Goal: Information Seeking & Learning: Learn about a topic

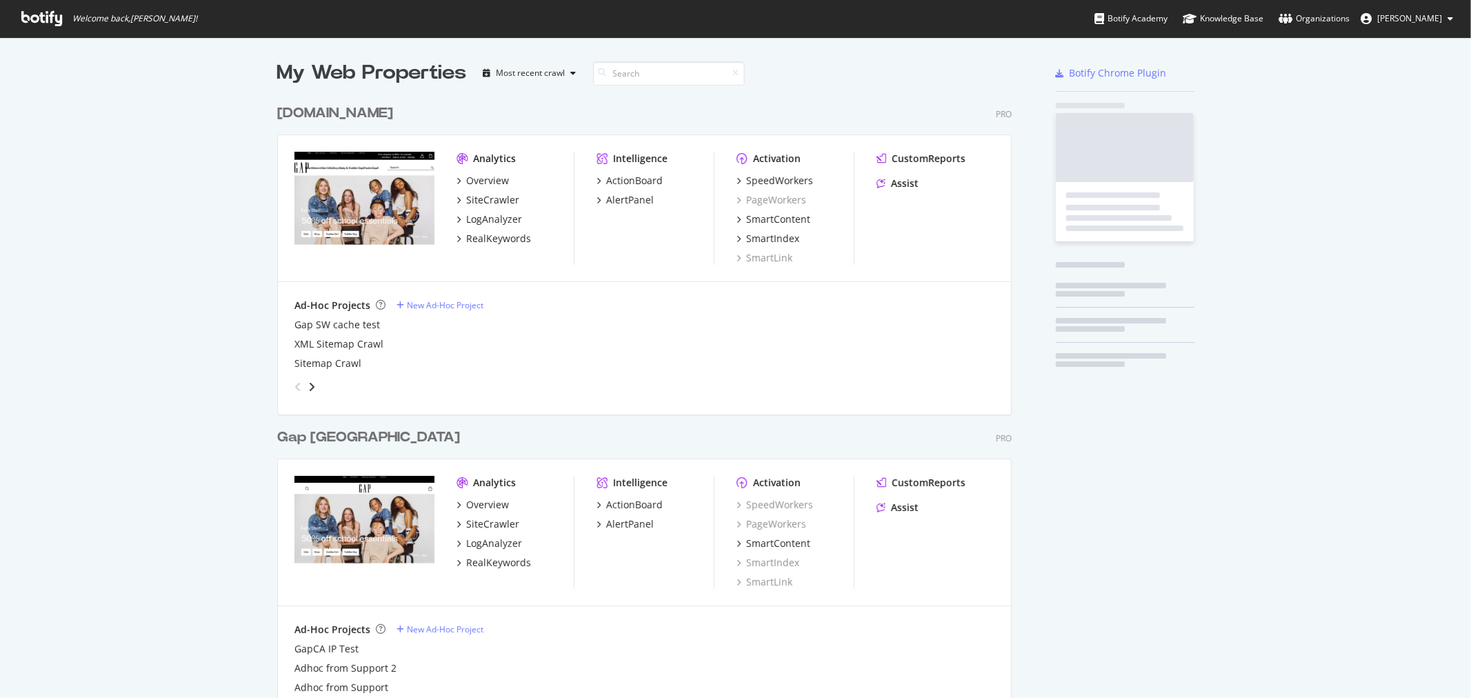
scroll to position [686, 1449]
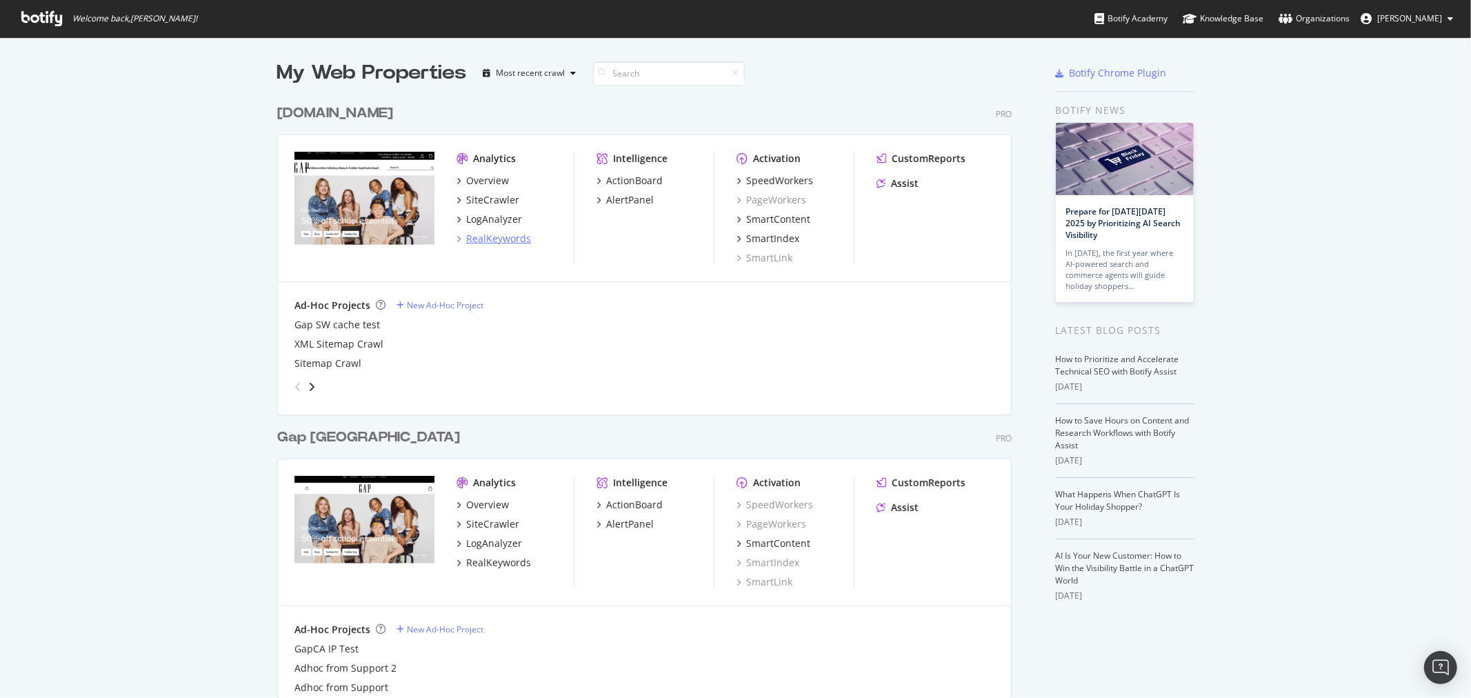
click at [509, 237] on div "RealKeywords" at bounding box center [498, 239] width 65 height 14
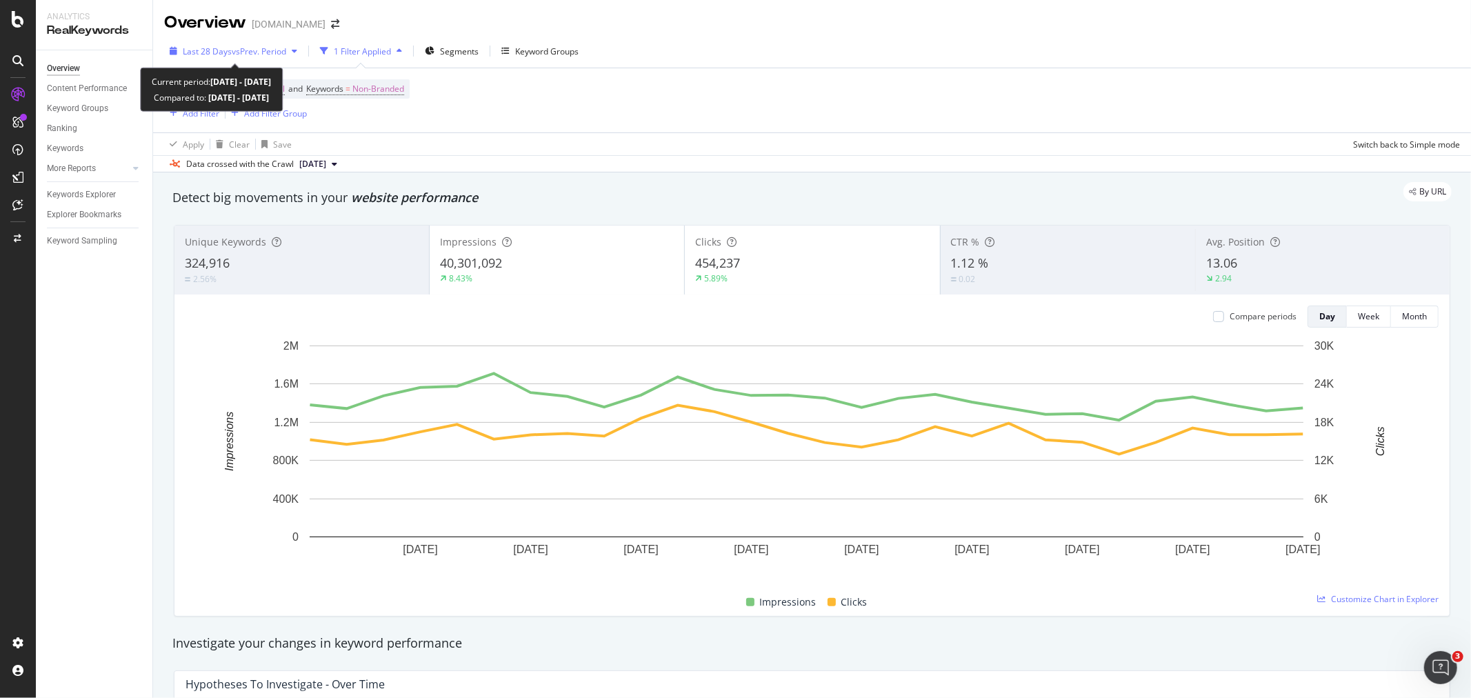
click at [252, 54] on span "vs Prev. Period" at bounding box center [259, 52] width 54 height 12
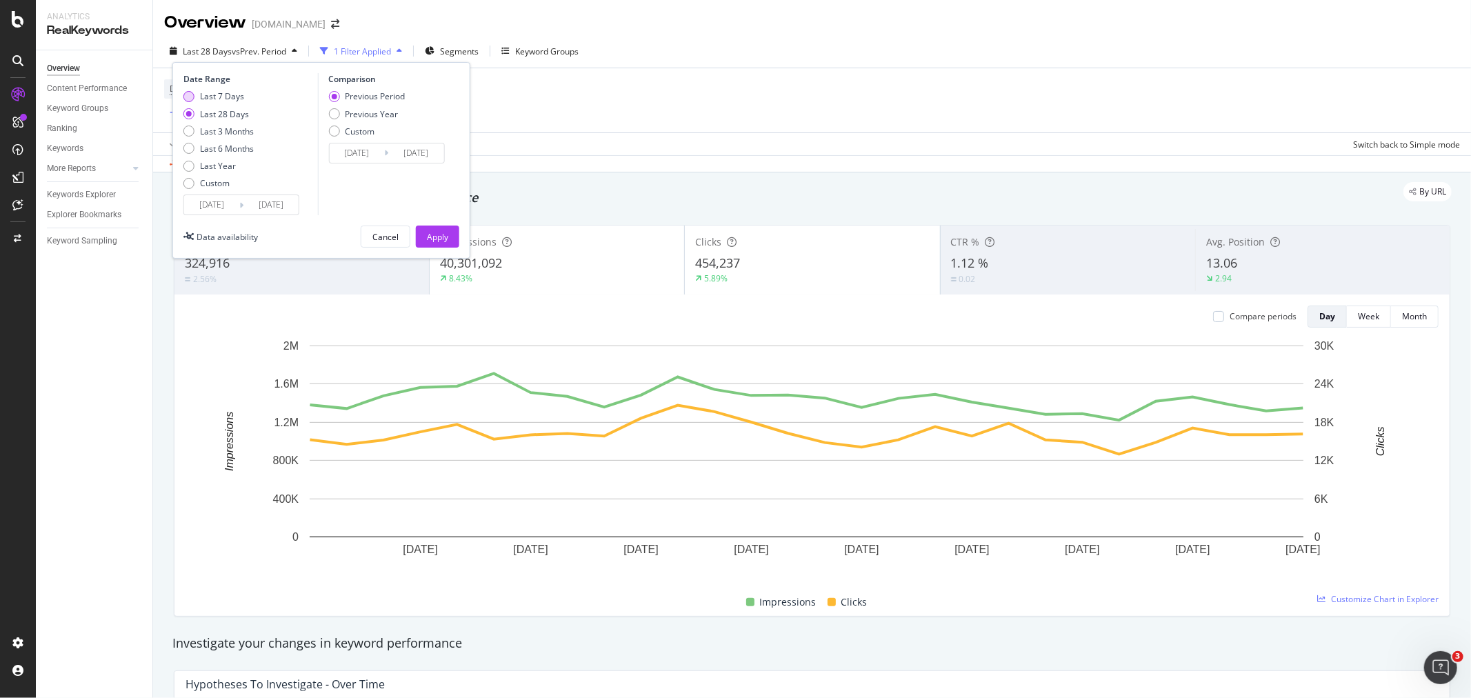
click at [230, 93] on div "Last 7 Days" at bounding box center [222, 96] width 44 height 12
type input "[DATE]"
click at [274, 206] on input "[DATE]" at bounding box center [270, 204] width 55 height 19
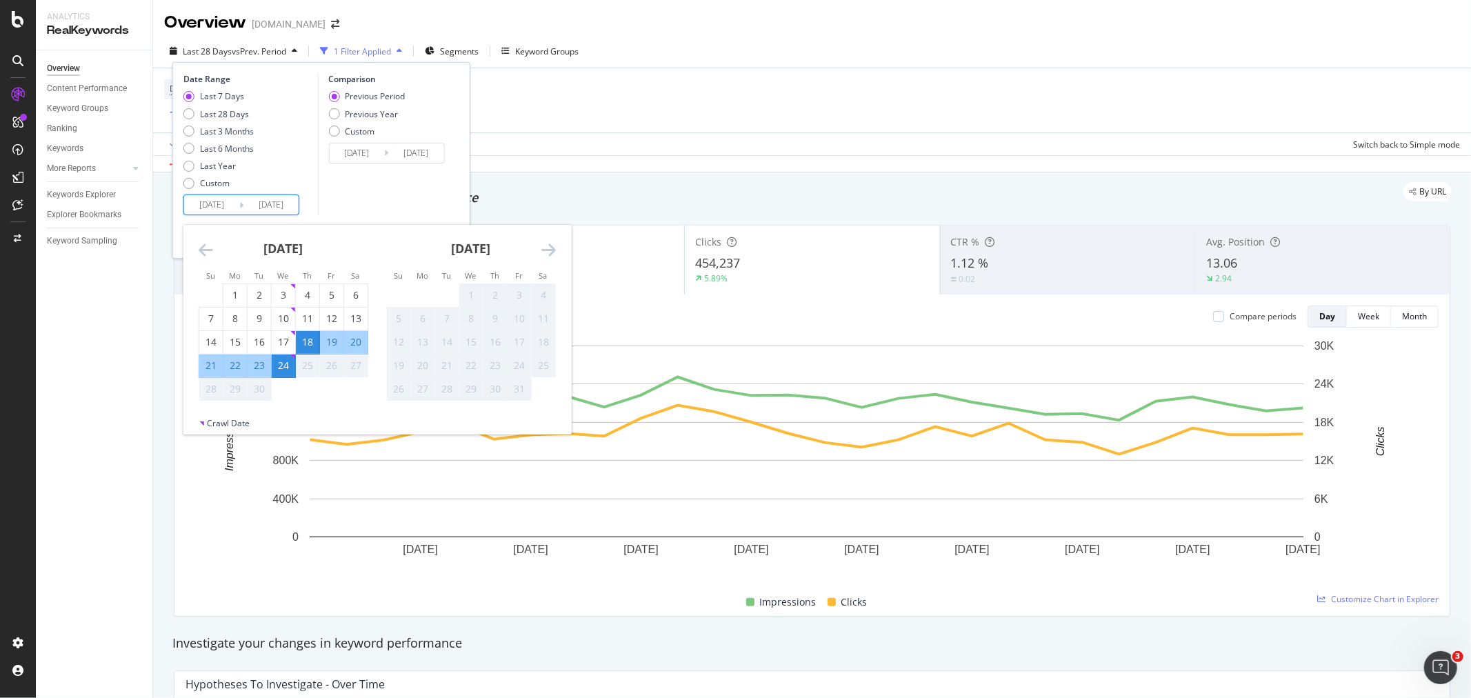
click at [374, 191] on div "Comparison Previous Period Previous Year Custom [DATE] Navigate forward to inte…" at bounding box center [382, 144] width 131 height 142
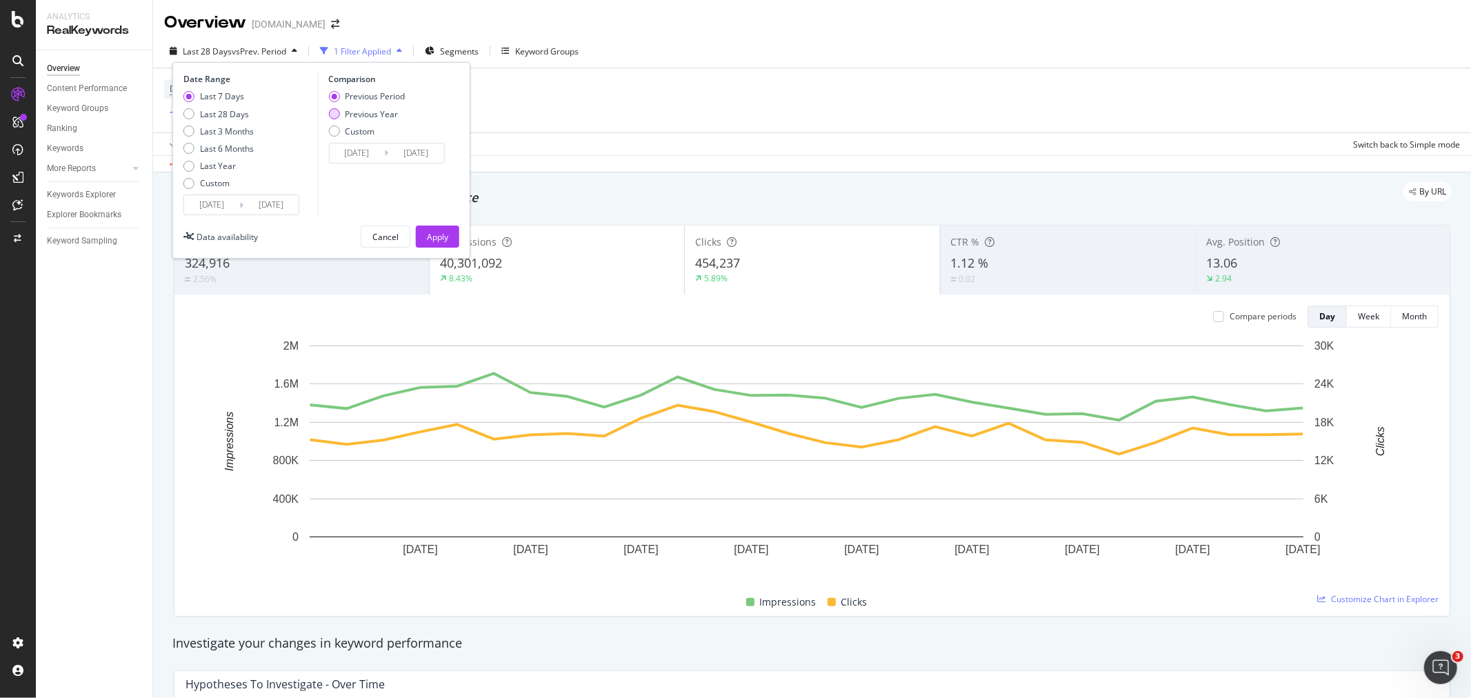
click at [377, 112] on div "Previous Year" at bounding box center [371, 114] width 53 height 12
type input "[DATE]"
click at [445, 238] on div "Apply" at bounding box center [437, 237] width 21 height 12
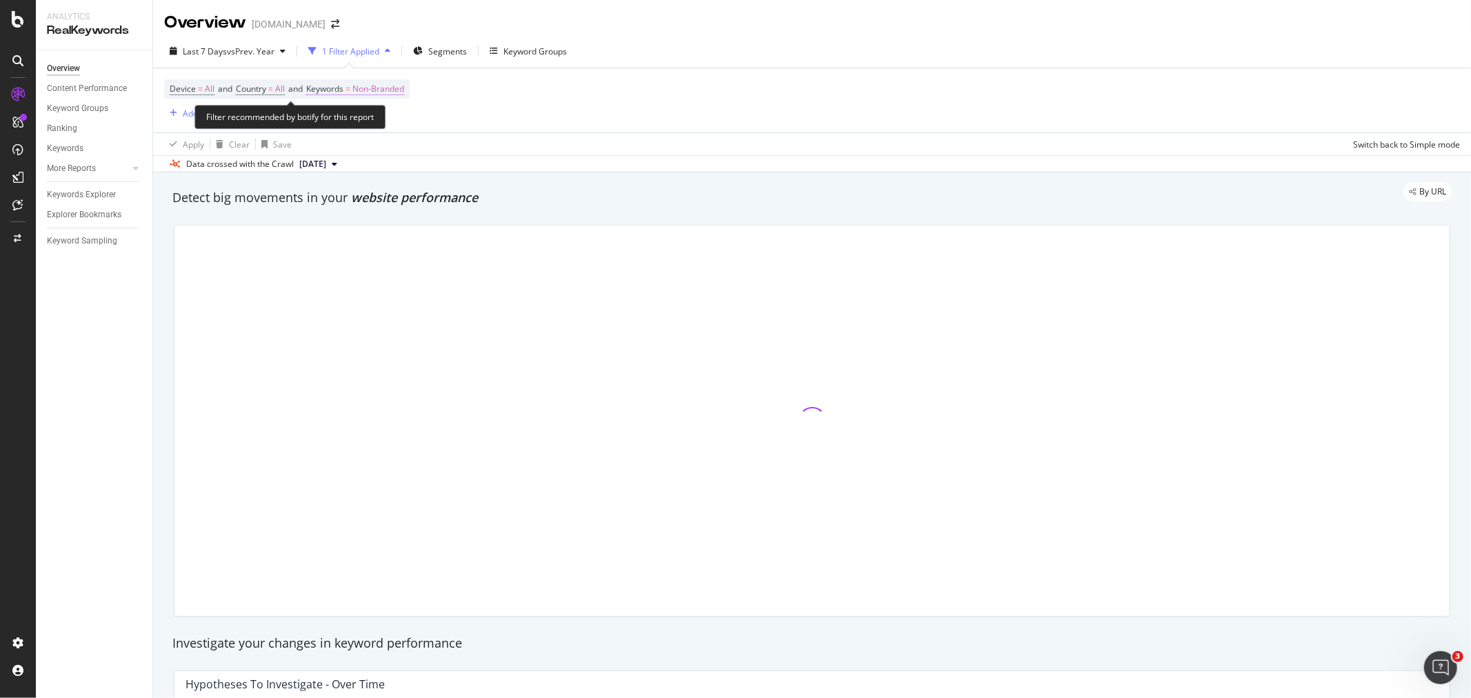
click at [393, 92] on span "Non-Branded" at bounding box center [378, 88] width 52 height 19
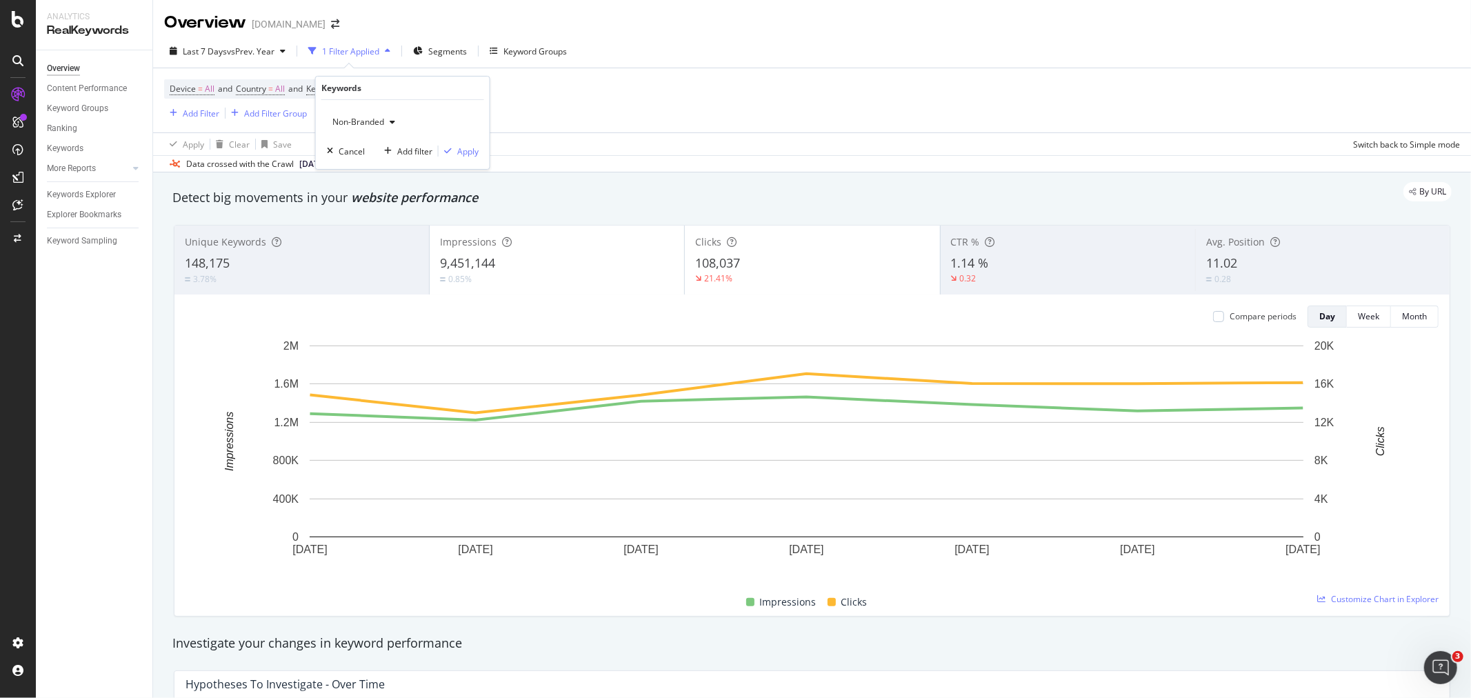
click at [359, 121] on span "Non-Branded" at bounding box center [355, 122] width 57 height 12
click at [366, 226] on span "All" at bounding box center [408, 229] width 141 height 12
click at [466, 150] on div "Apply" at bounding box center [467, 152] width 21 height 12
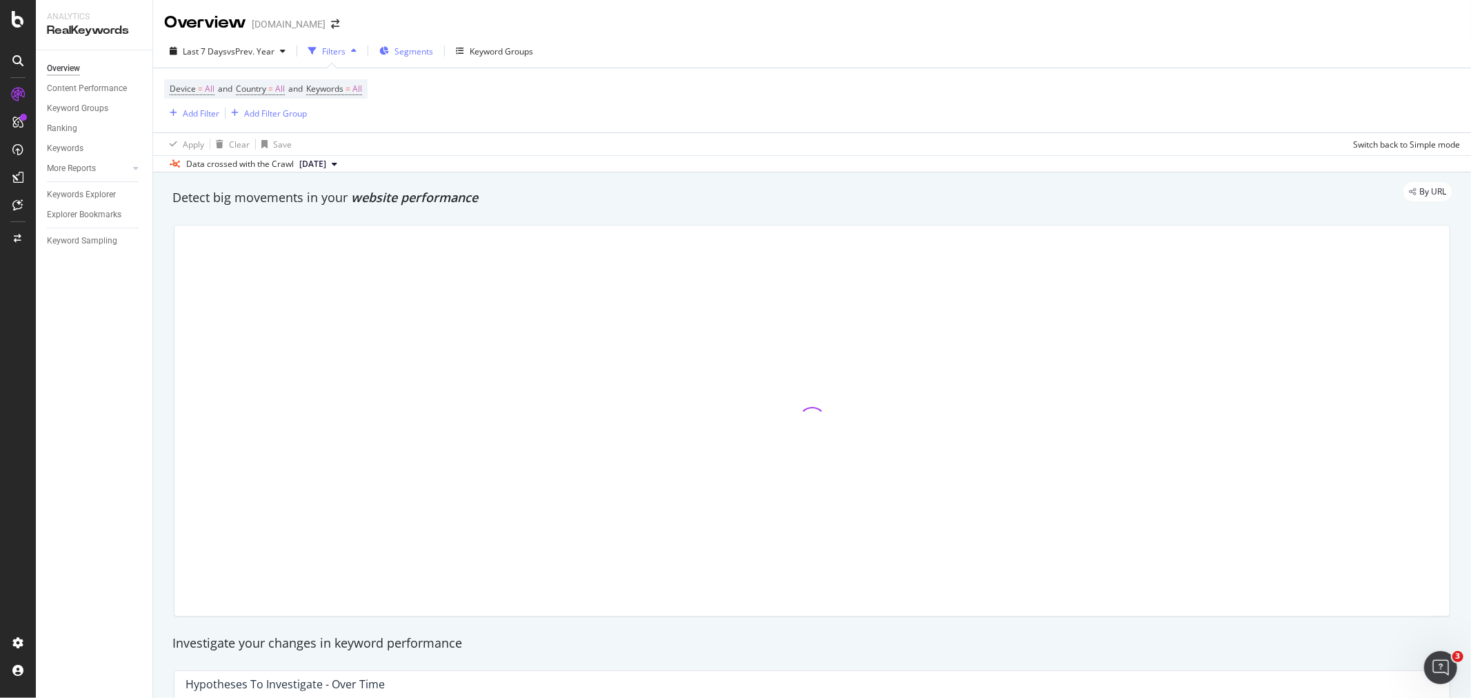
click at [408, 51] on span "Segments" at bounding box center [414, 52] width 39 height 12
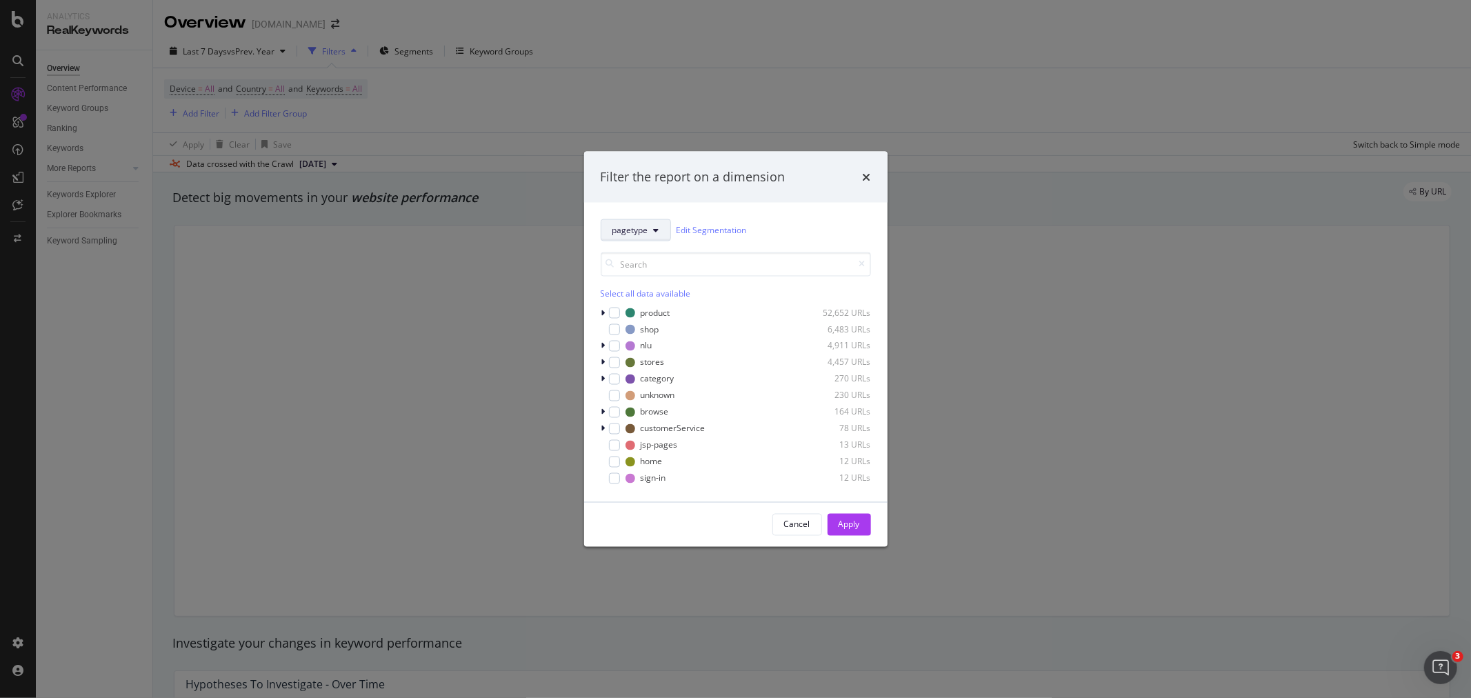
click at [655, 226] on icon "modal" at bounding box center [657, 230] width 6 height 8
click at [641, 328] on span "brand" at bounding box center [699, 330] width 173 height 12
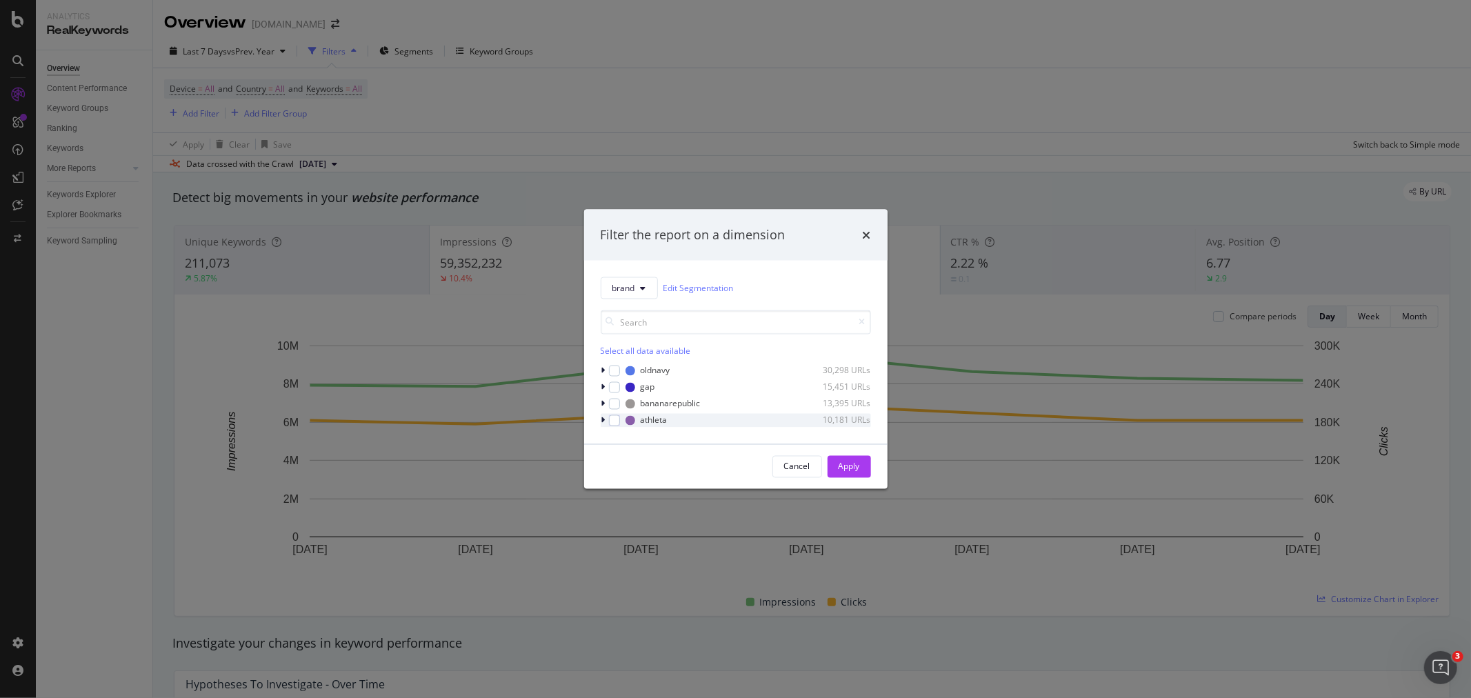
click at [603, 417] on icon "modal" at bounding box center [603, 420] width 4 height 8
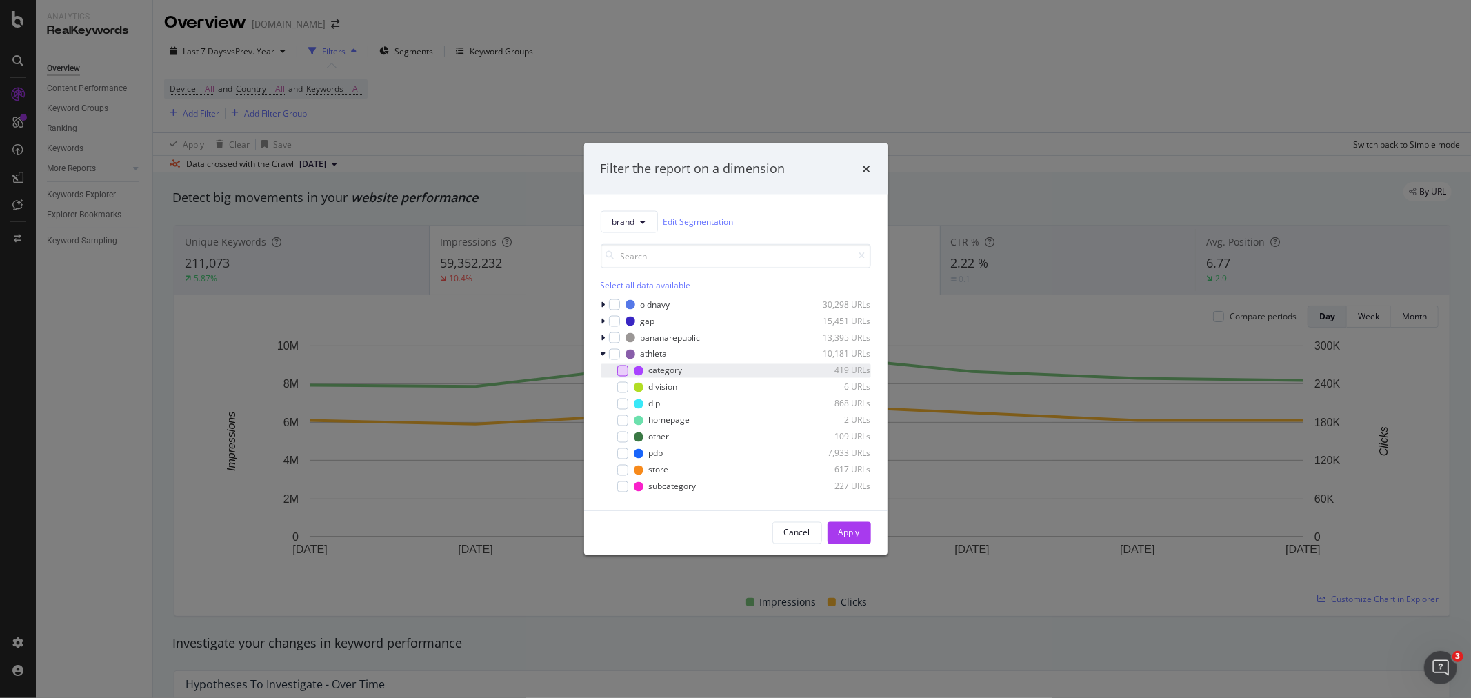
click at [621, 368] on div "modal" at bounding box center [622, 370] width 11 height 11
click at [635, 216] on span "brand" at bounding box center [624, 222] width 23 height 12
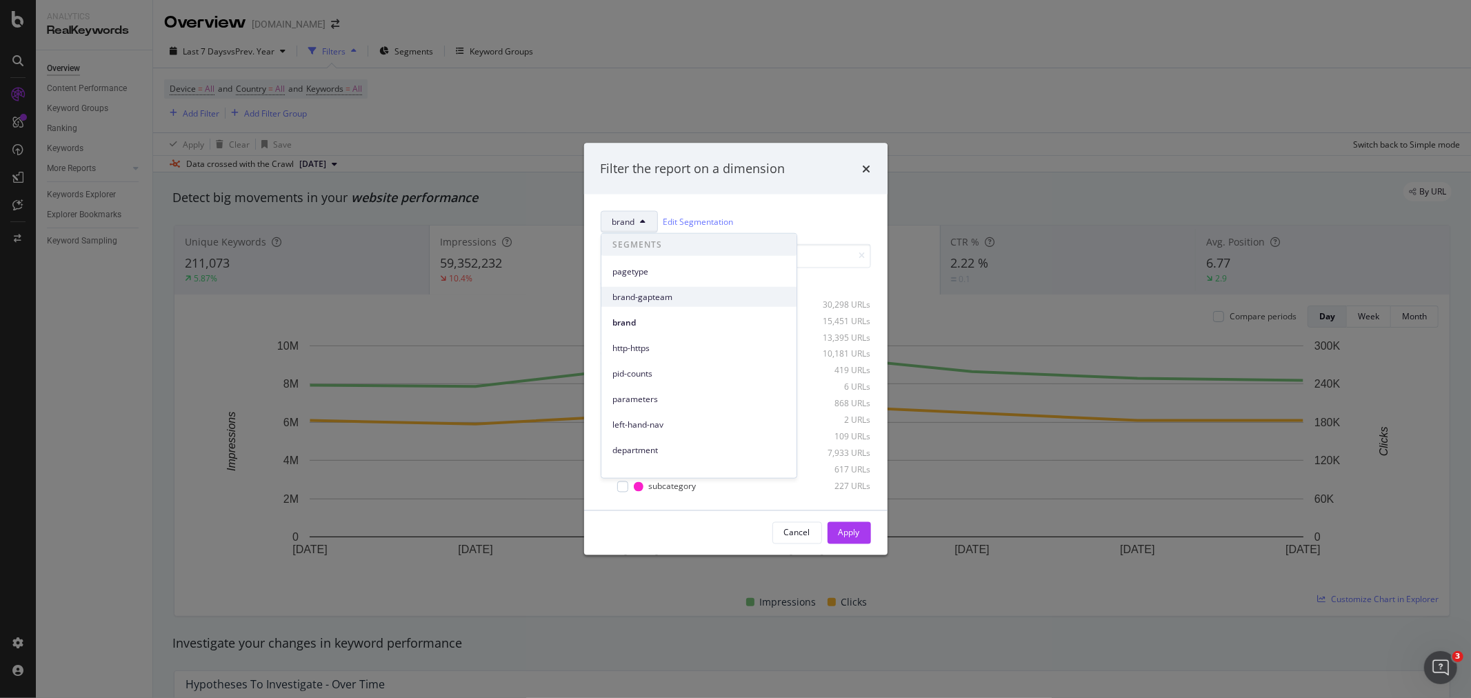
click at [681, 297] on span "brand-gapteam" at bounding box center [699, 296] width 173 height 12
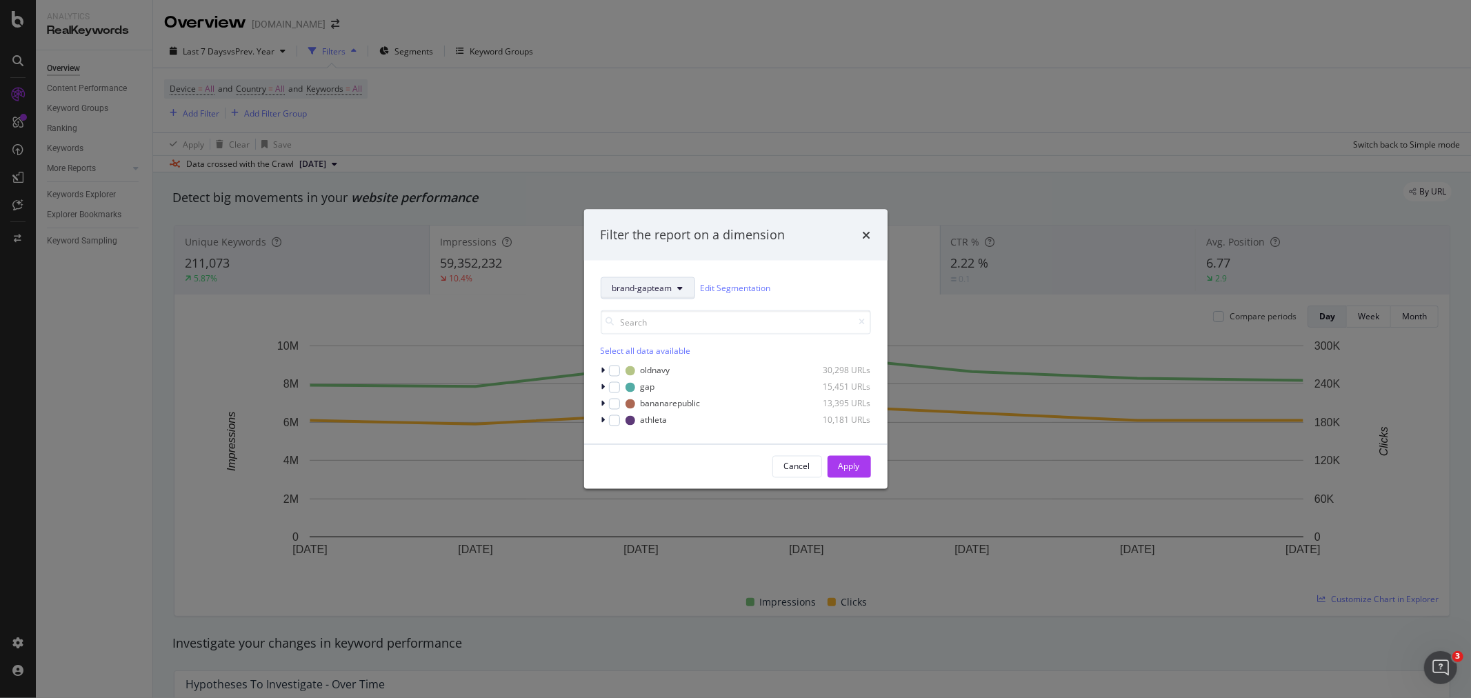
click at [662, 286] on span "brand-gapteam" at bounding box center [643, 288] width 60 height 12
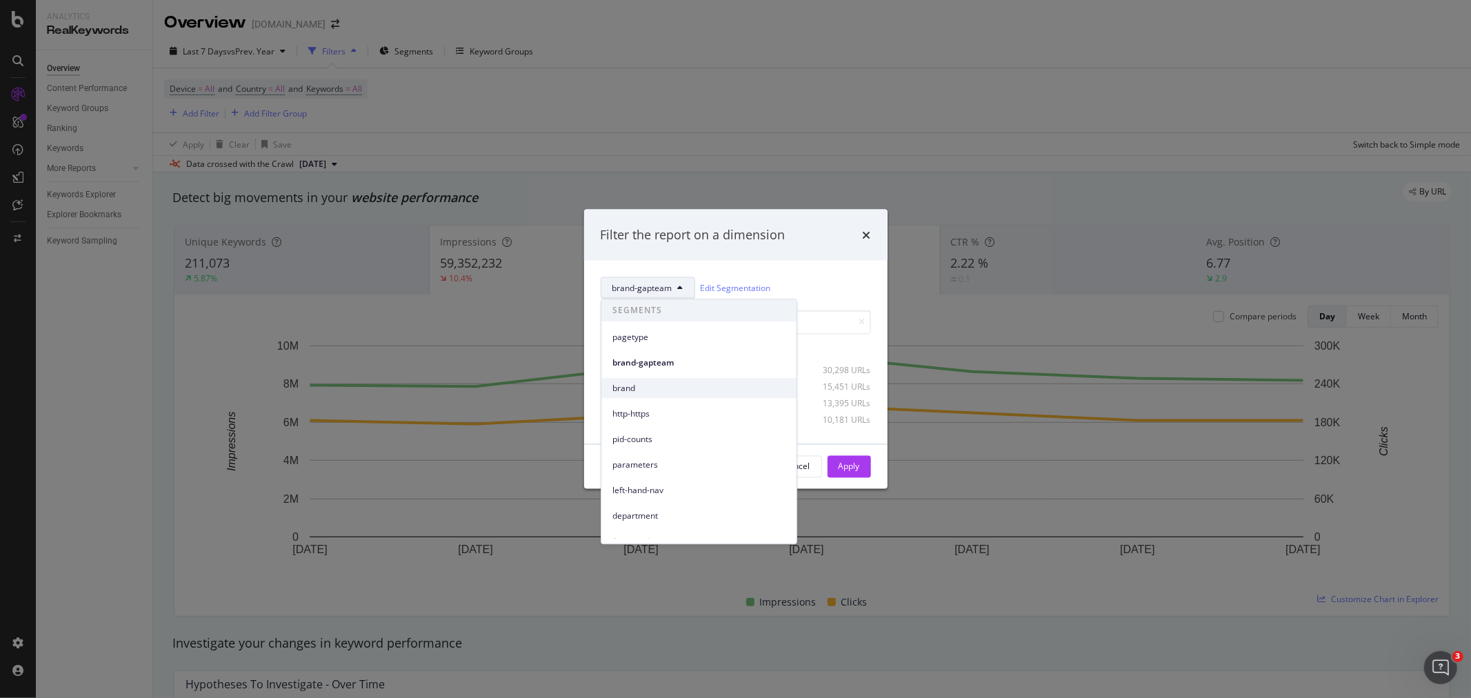
click at [650, 392] on span "brand" at bounding box center [699, 388] width 173 height 12
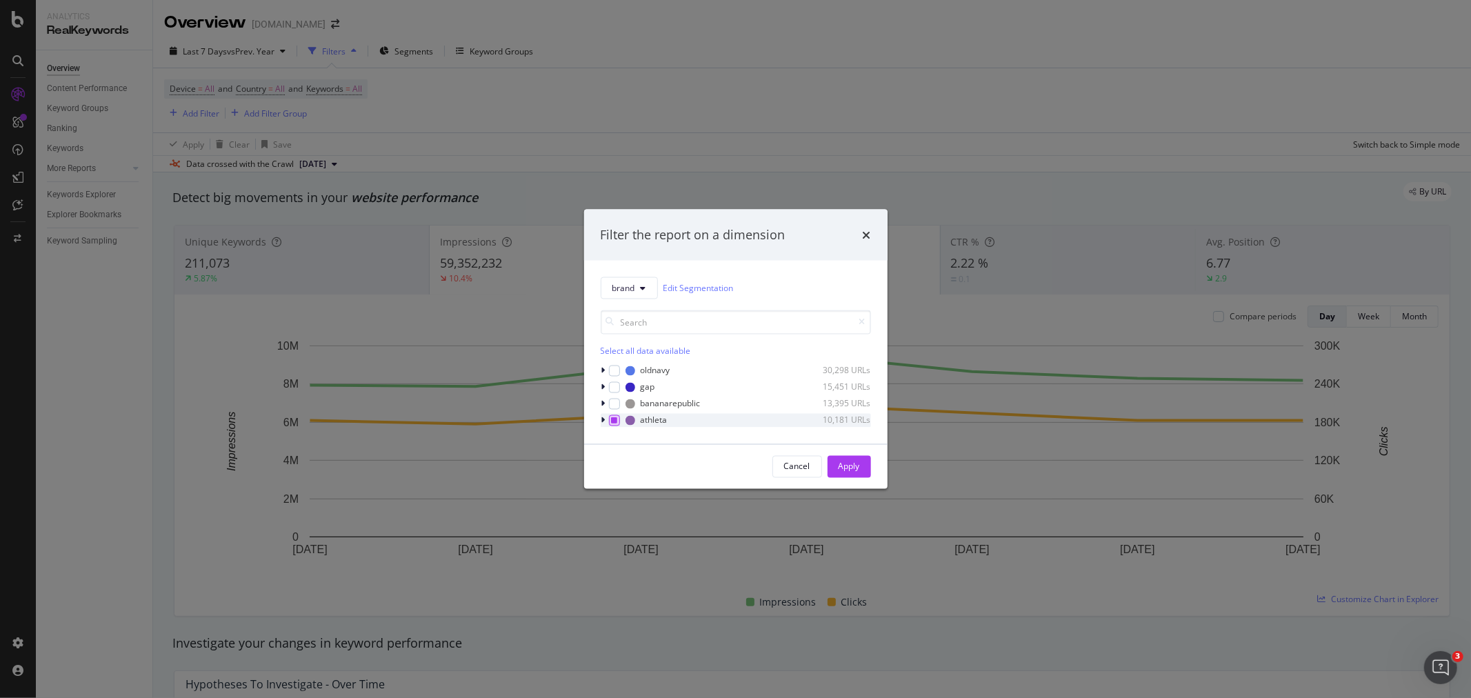
click at [616, 424] on div "modal" at bounding box center [614, 420] width 11 height 11
click at [615, 421] on icon "modal" at bounding box center [614, 420] width 6 height 7
click at [792, 461] on div "Cancel" at bounding box center [797, 467] width 26 height 12
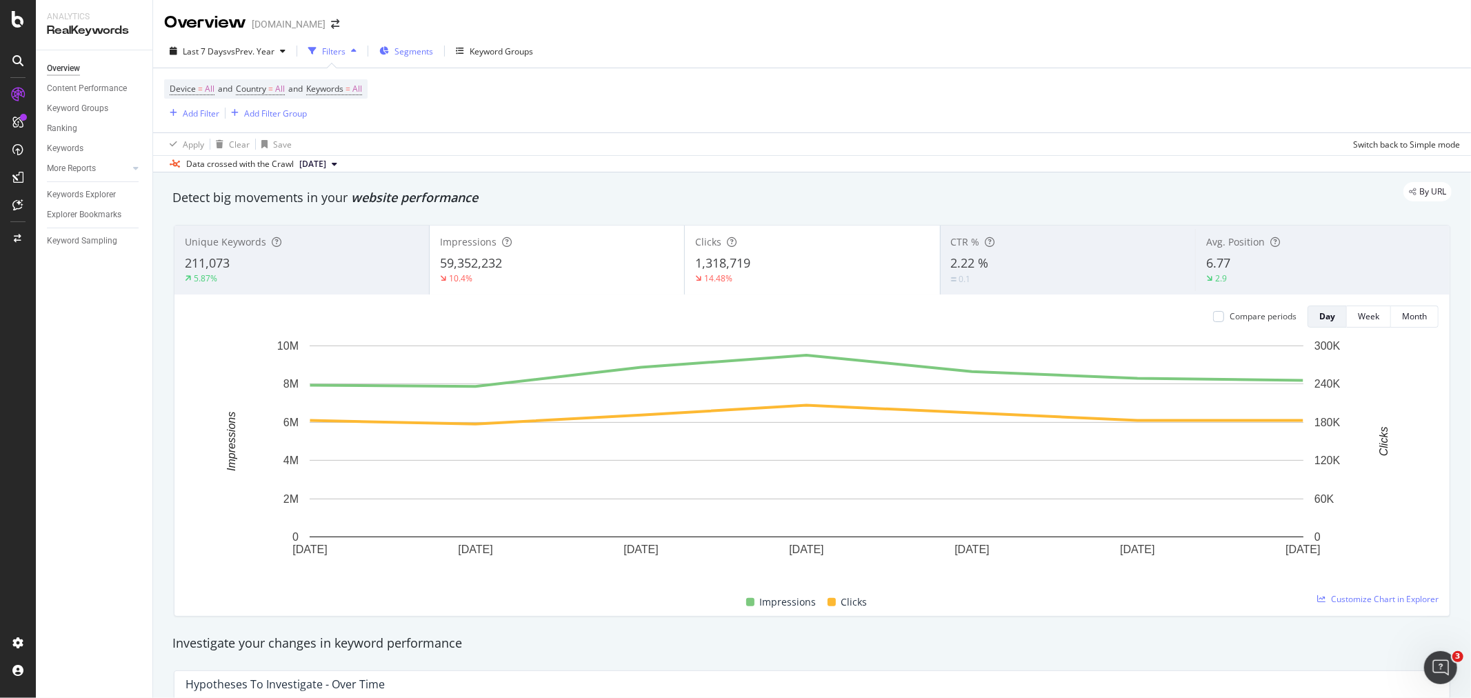
click at [416, 49] on span "Segments" at bounding box center [414, 52] width 39 height 12
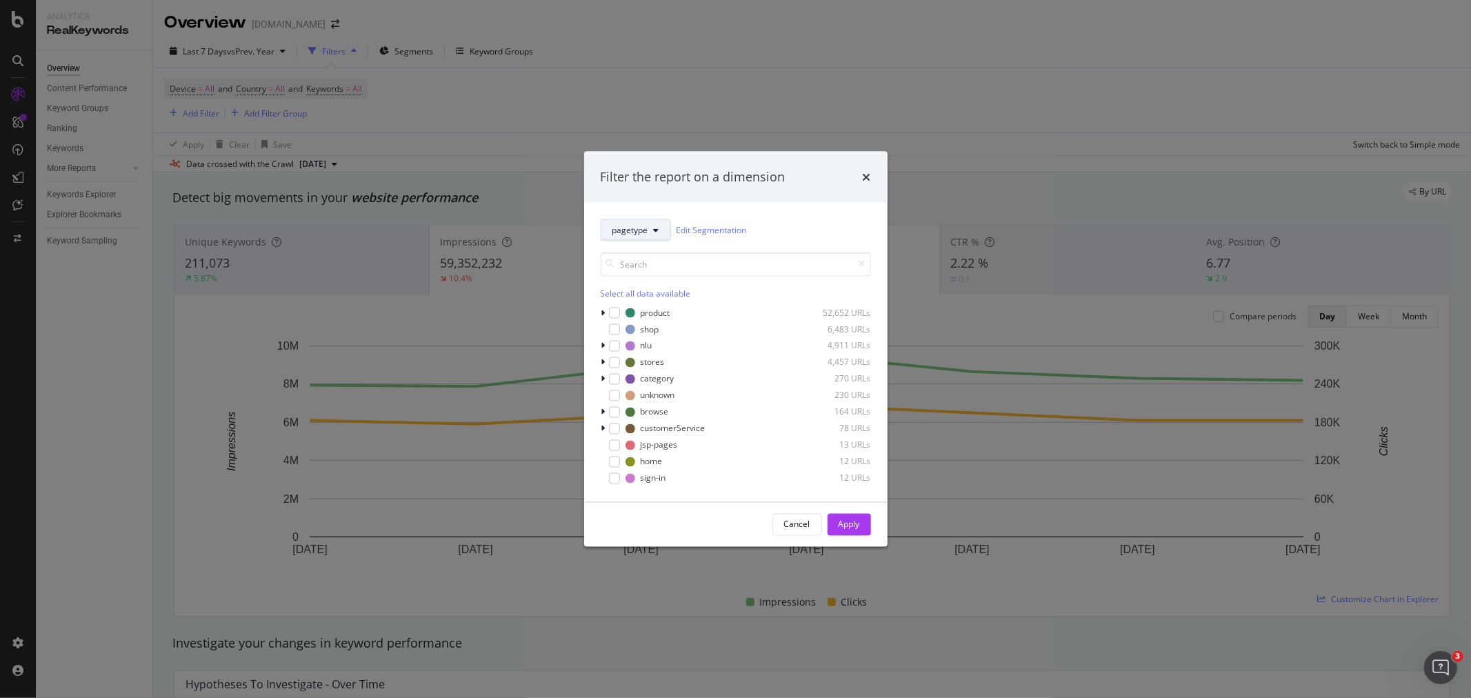
click at [635, 230] on span "pagetype" at bounding box center [631, 230] width 36 height 12
click at [657, 302] on span "brand-gapteam" at bounding box center [699, 304] width 173 height 12
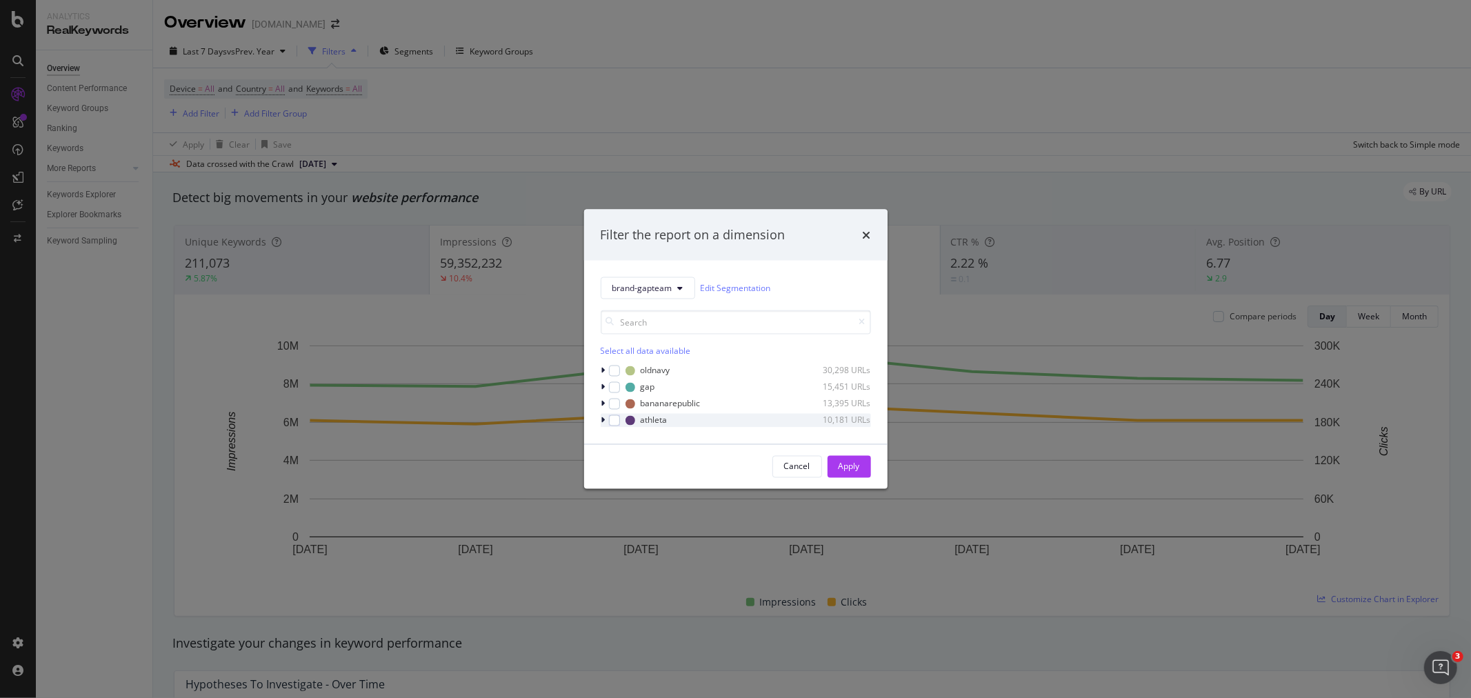
click at [604, 417] on icon "modal" at bounding box center [603, 420] width 4 height 8
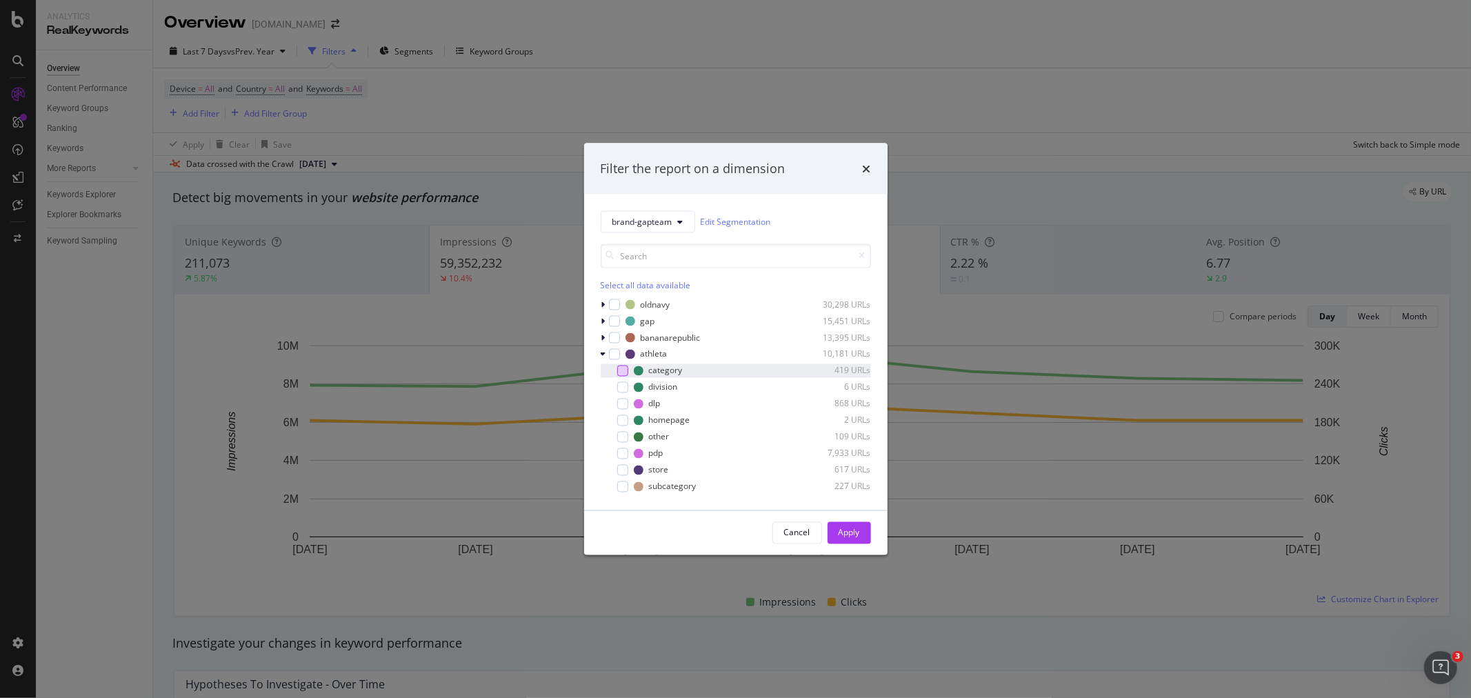
click at [623, 369] on div "modal" at bounding box center [622, 370] width 11 height 11
click at [846, 532] on div "Apply" at bounding box center [849, 533] width 21 height 12
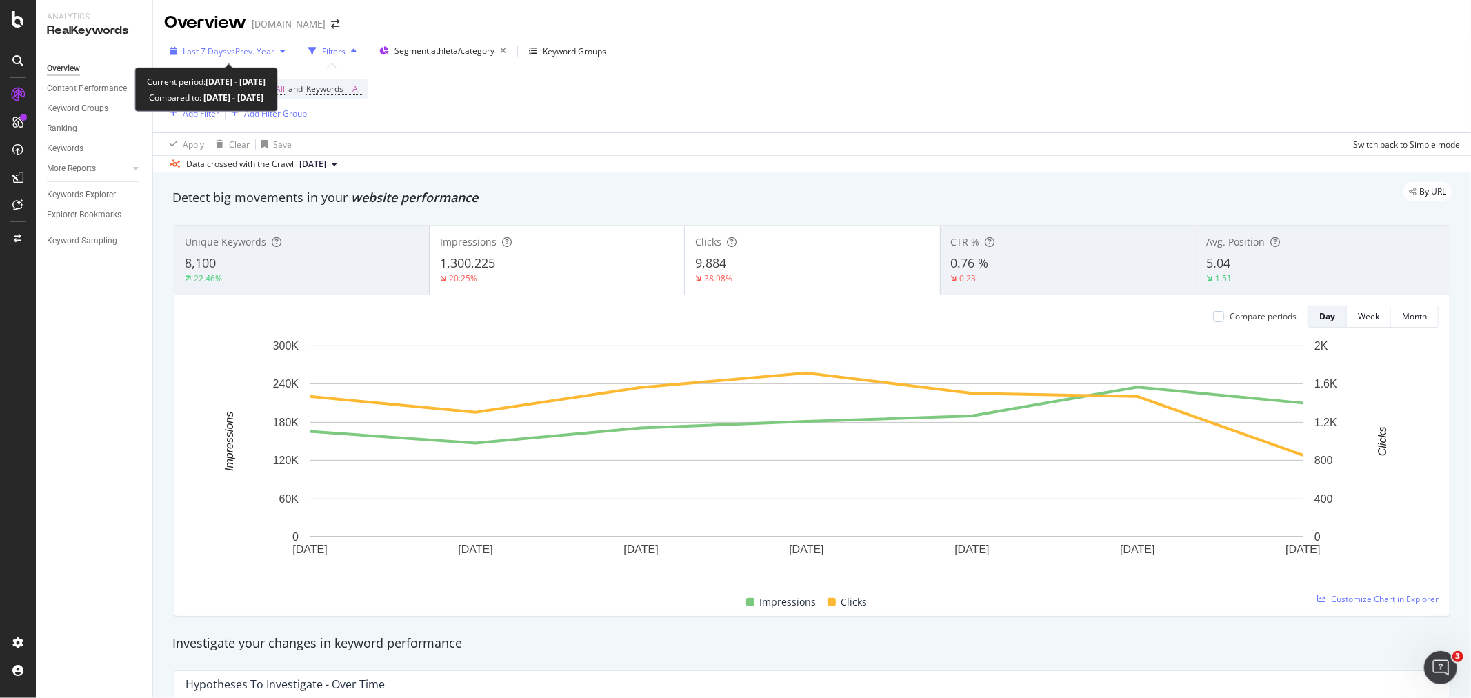
click at [257, 46] on span "vs Prev. Year" at bounding box center [251, 52] width 48 height 12
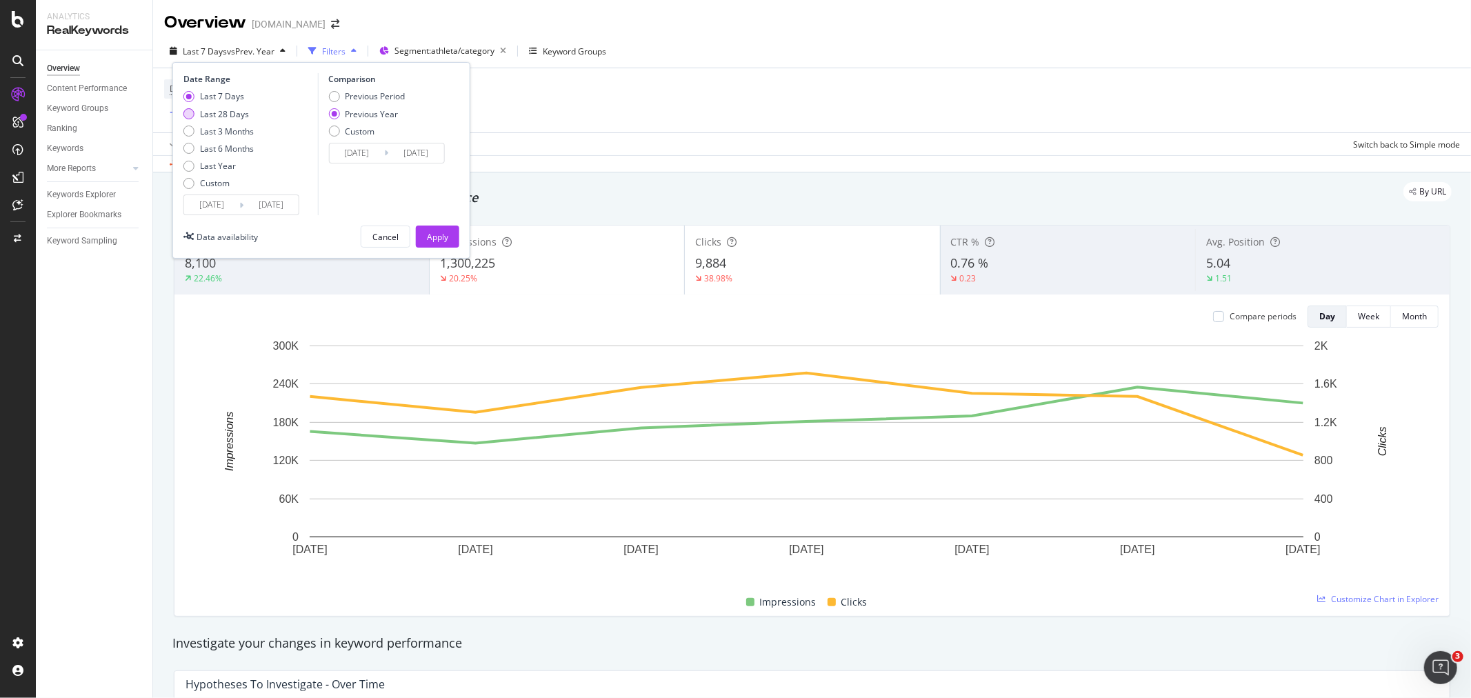
click at [225, 111] on div "Last 28 Days" at bounding box center [224, 114] width 49 height 12
type input "[DATE]"
click at [433, 228] on div "Apply" at bounding box center [437, 236] width 21 height 21
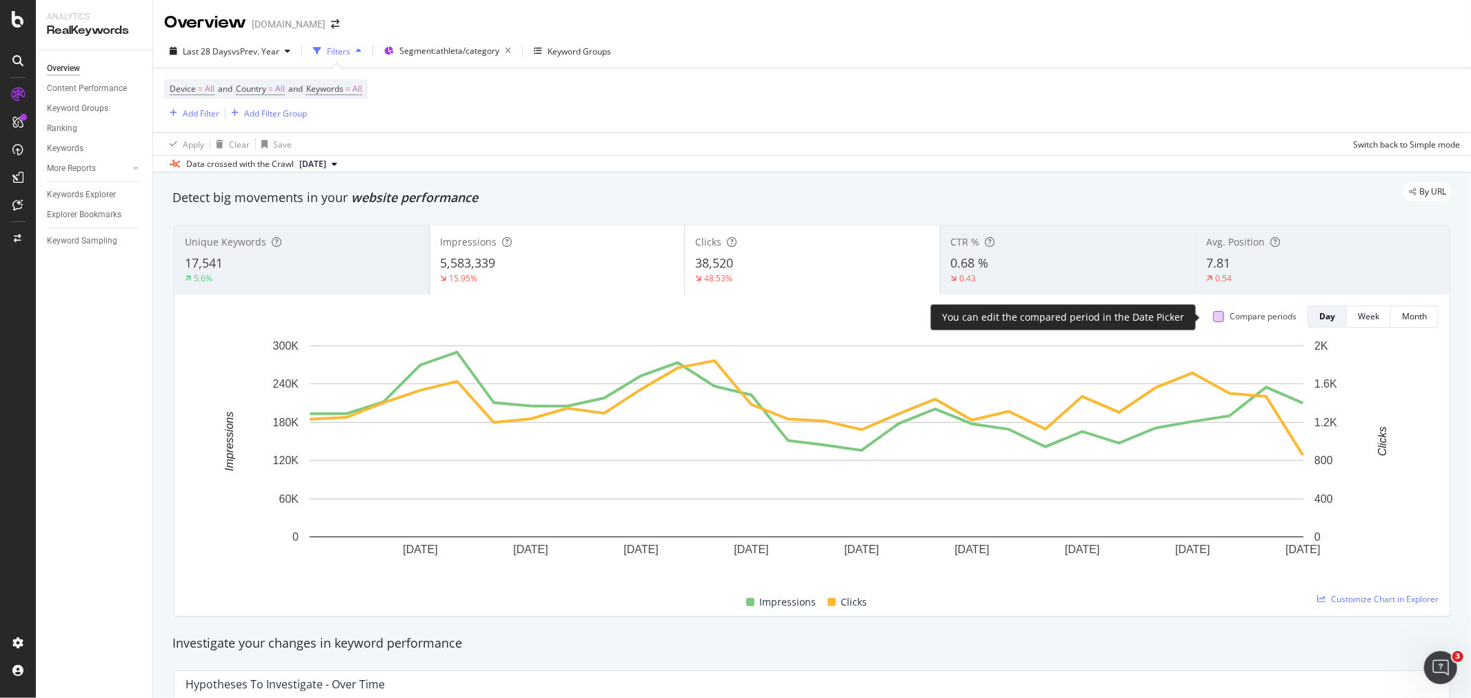
click at [1213, 317] on div at bounding box center [1218, 316] width 11 height 11
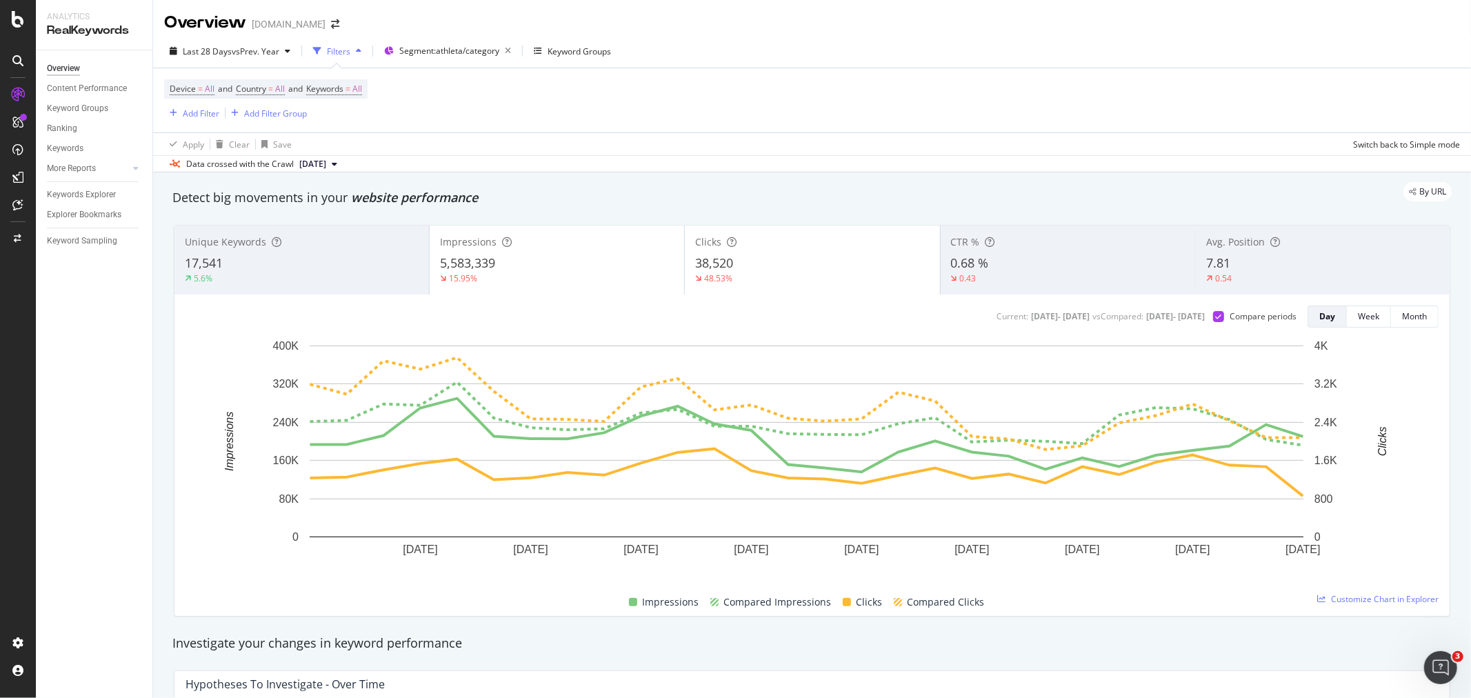
click at [728, 267] on span "38,520" at bounding box center [714, 263] width 38 height 17
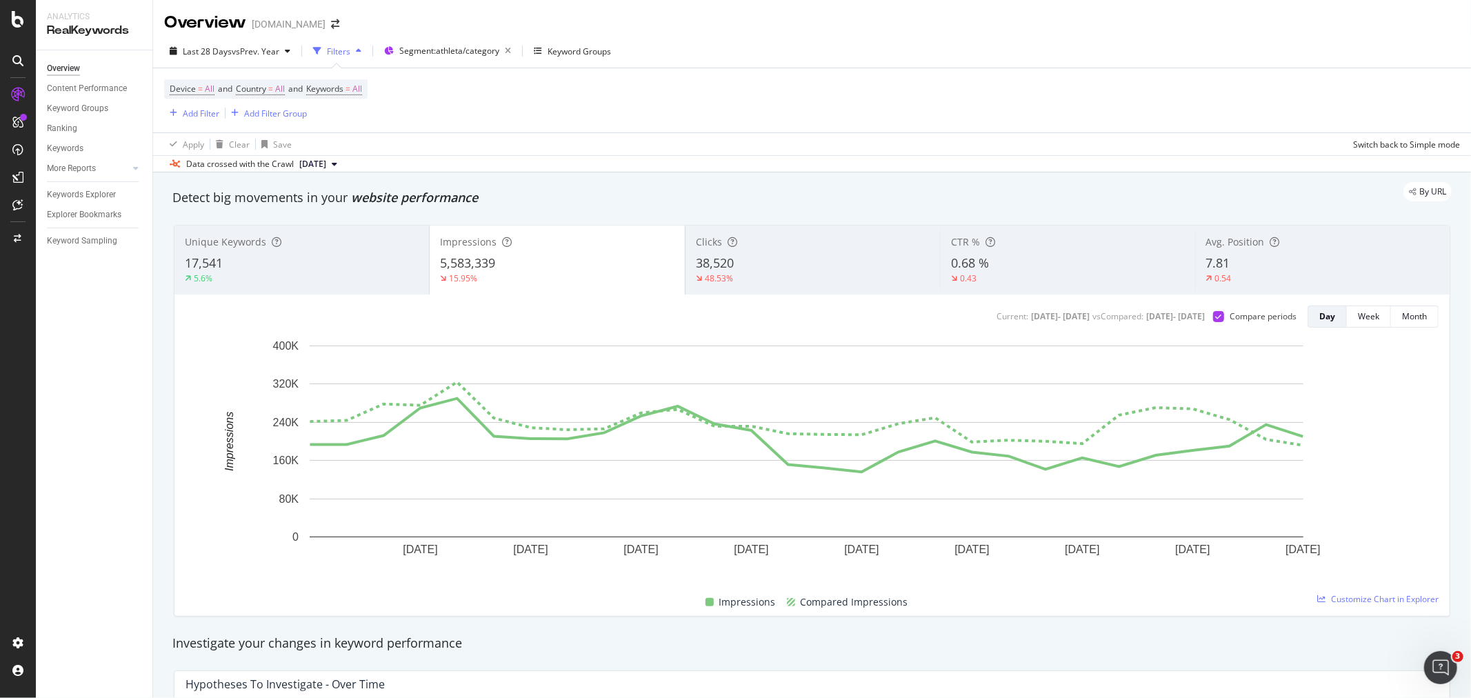
click at [1214, 264] on span "7.81" at bounding box center [1218, 263] width 24 height 17
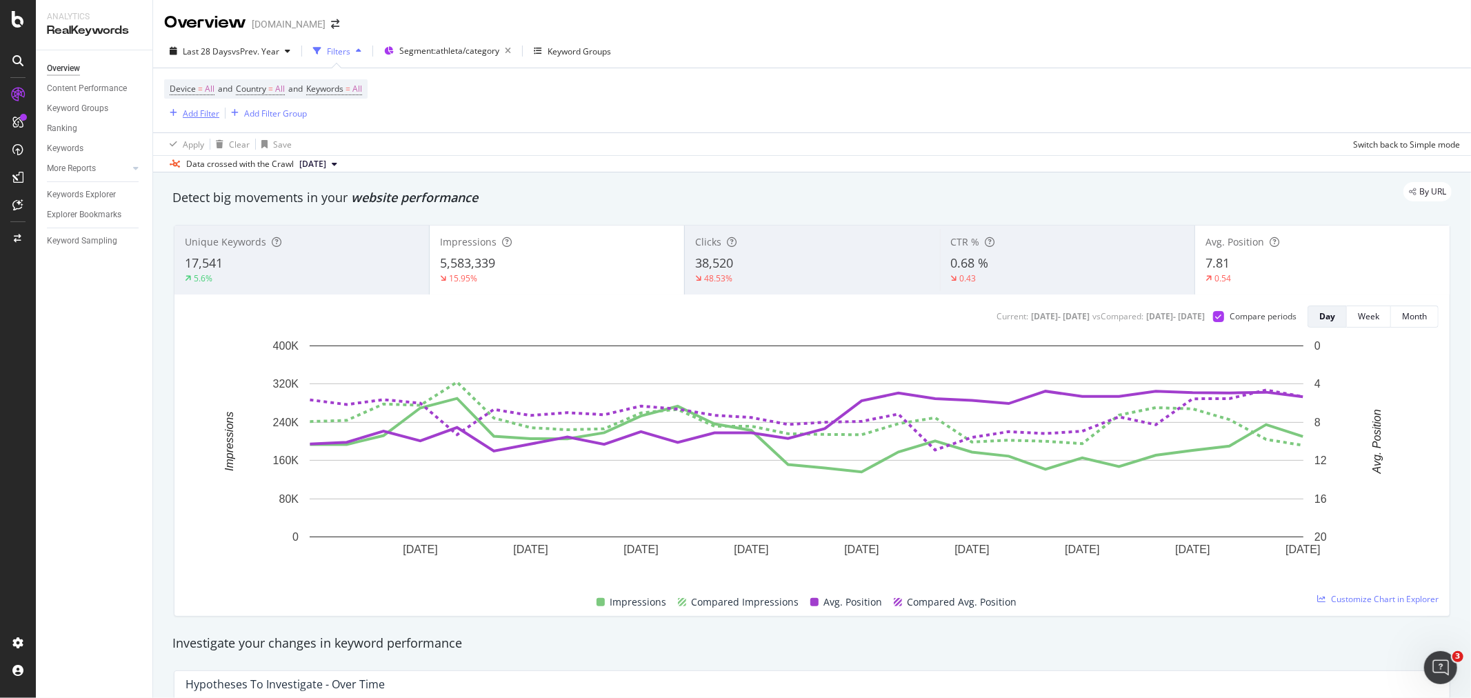
click at [196, 115] on div "Add Filter" at bounding box center [201, 114] width 37 height 12
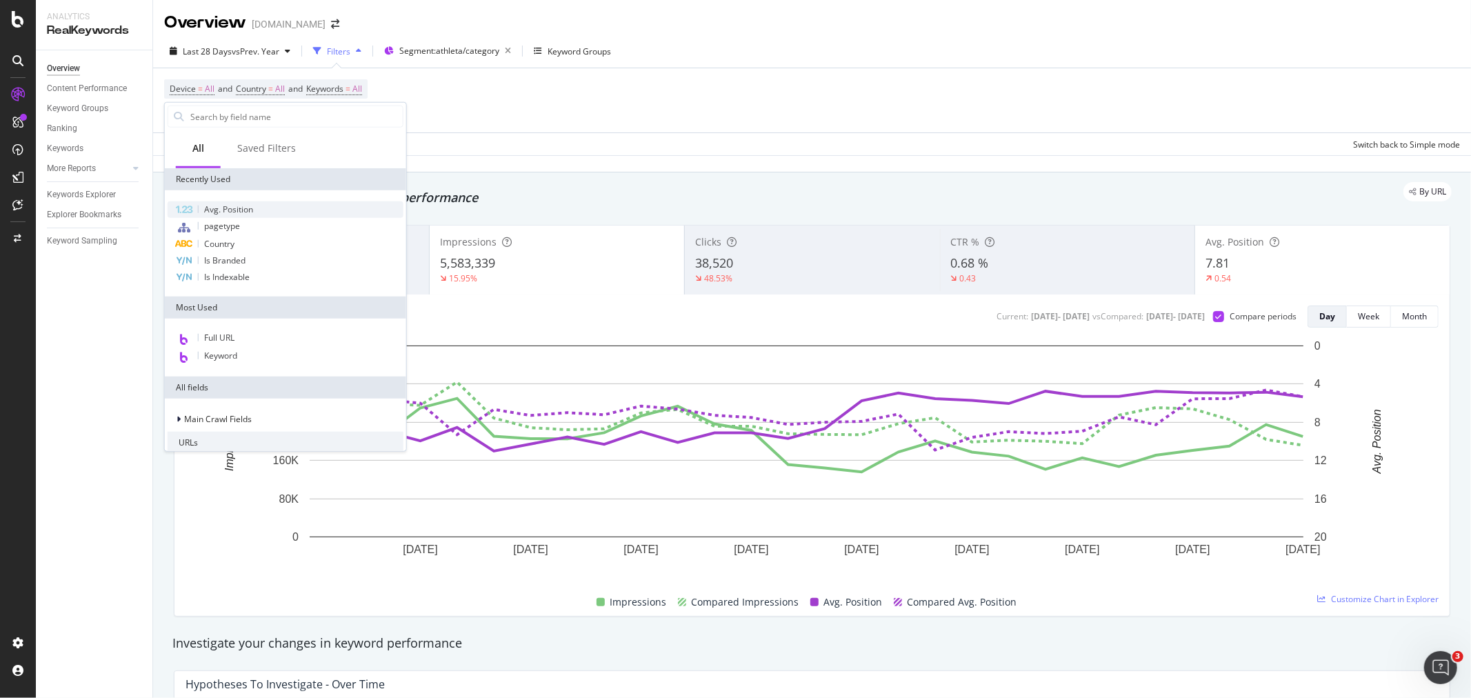
click at [272, 209] on div "Avg. Position" at bounding box center [286, 209] width 236 height 17
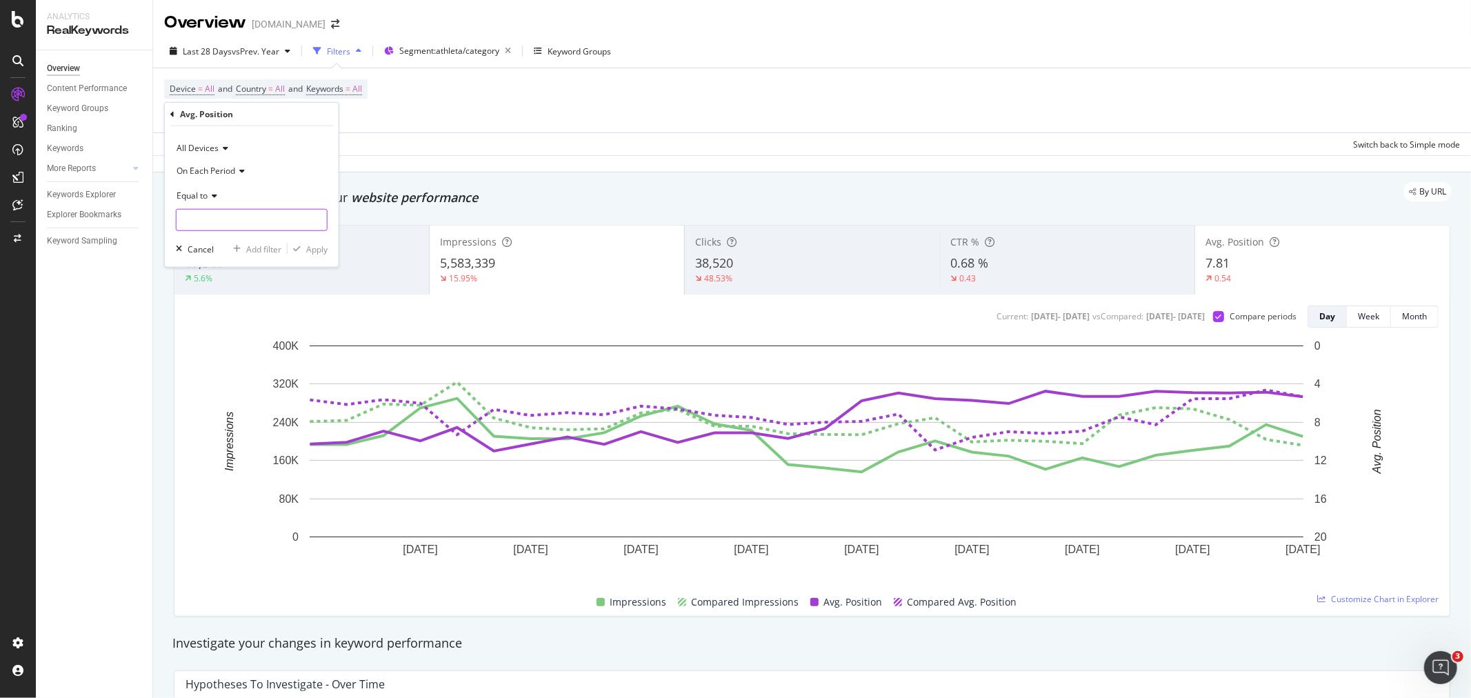
click at [262, 219] on input "number" at bounding box center [252, 220] width 152 height 22
click at [185, 195] on span "Equal to" at bounding box center [192, 195] width 31 height 12
click at [203, 277] on span "Less than or equal to" at bounding box center [223, 277] width 80 height 12
click at [223, 221] on input "number" at bounding box center [252, 220] width 152 height 22
type input "20"
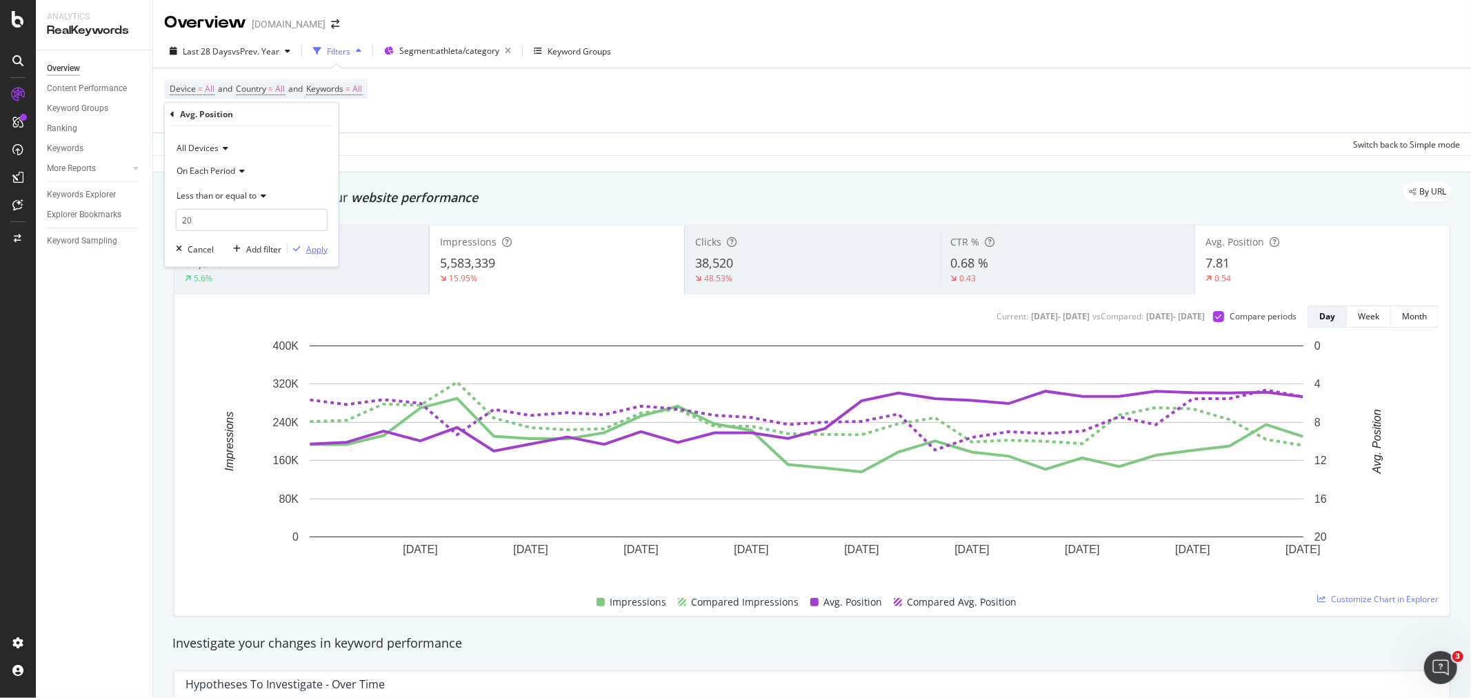
click at [321, 245] on div "Apply" at bounding box center [316, 249] width 21 height 12
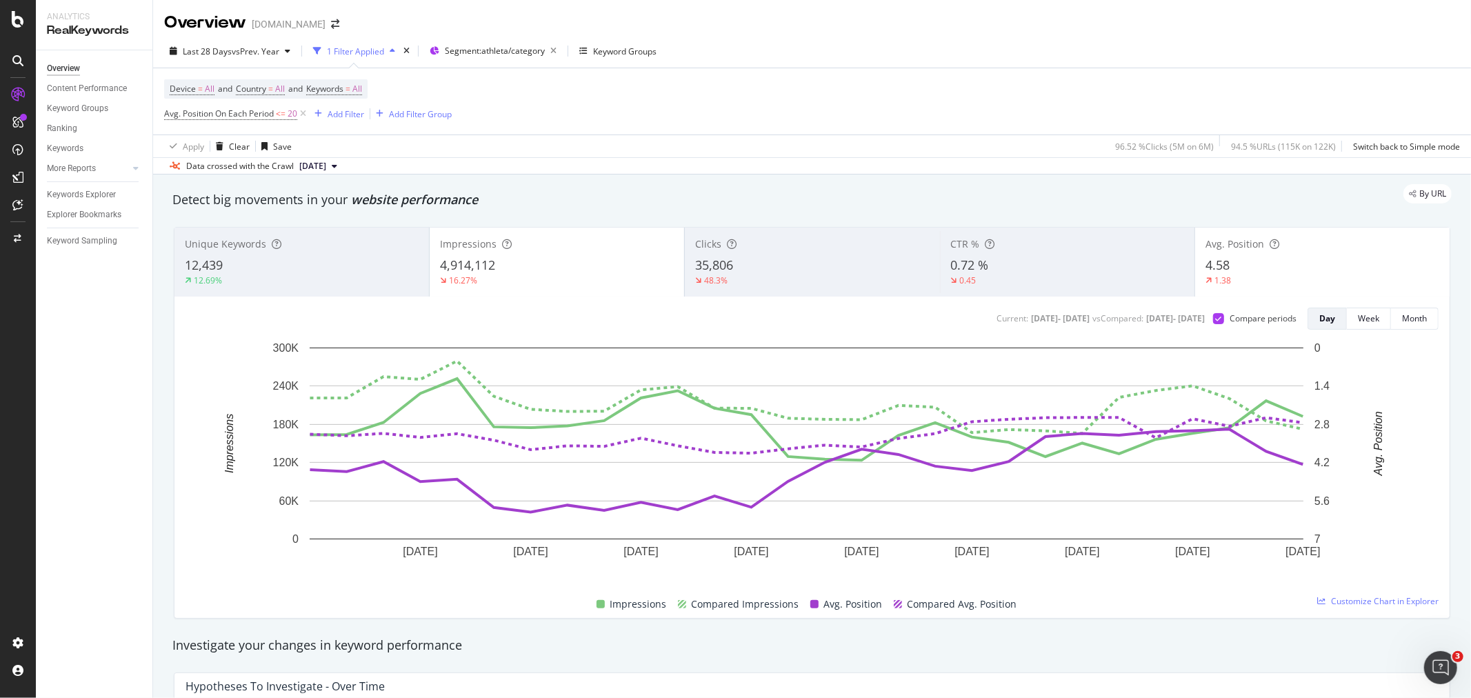
click at [588, 280] on div "16.27%" at bounding box center [557, 281] width 234 height 12
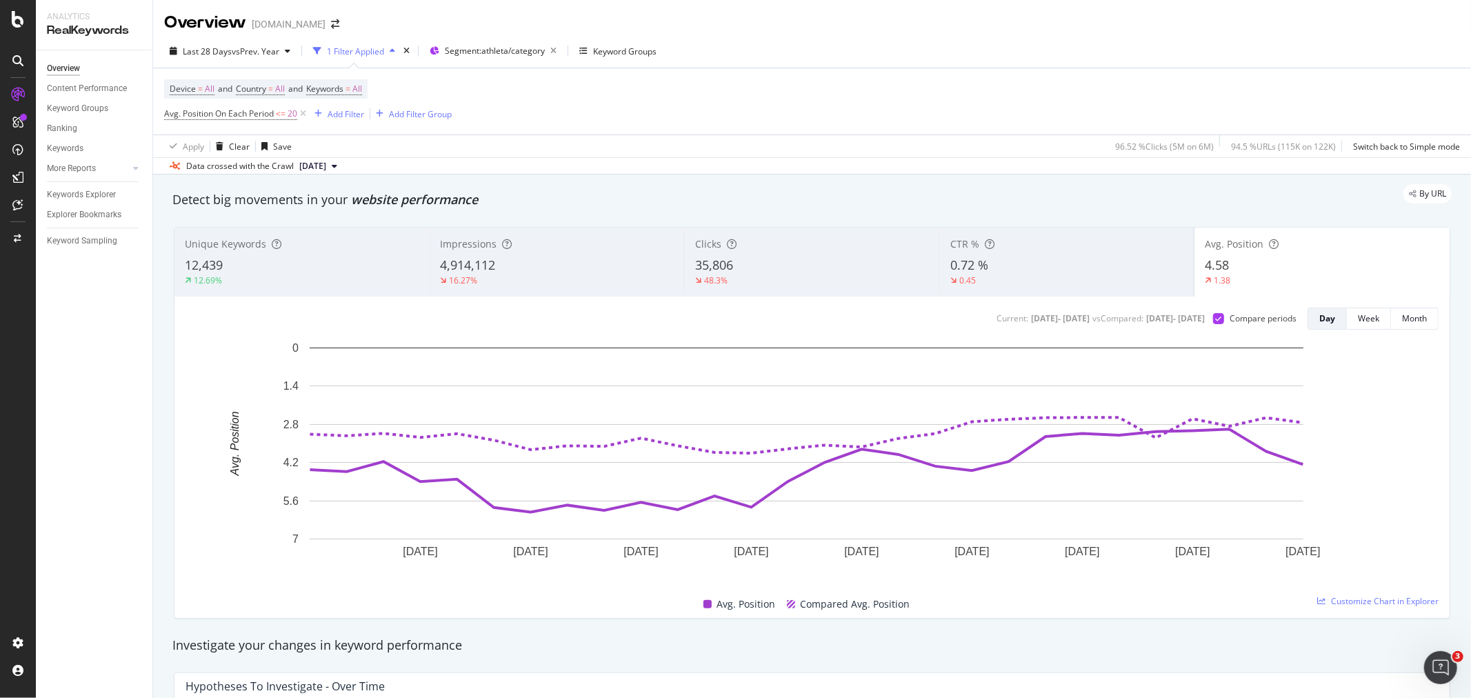
click at [718, 249] on div "Clicks" at bounding box center [812, 244] width 234 height 14
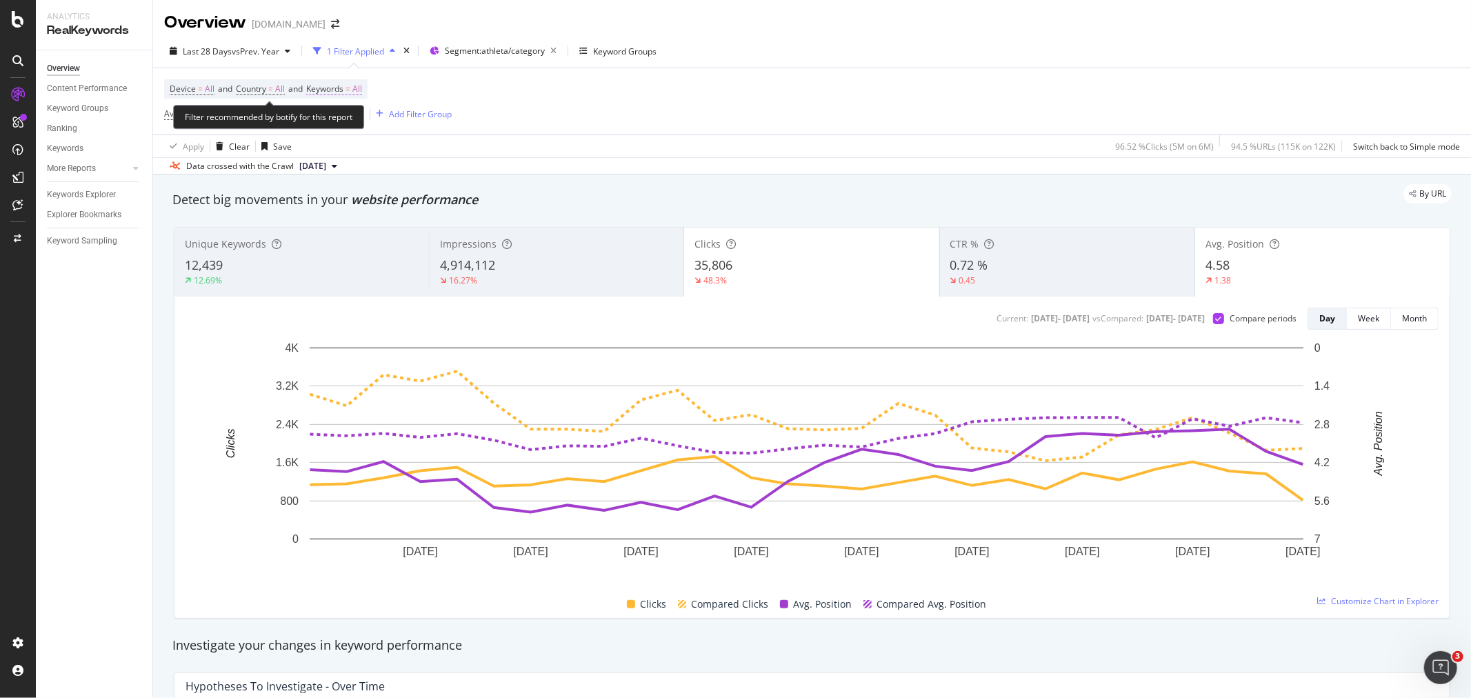
click at [362, 88] on span "All" at bounding box center [357, 88] width 10 height 19
click at [339, 118] on span "All" at bounding box center [334, 122] width 15 height 12
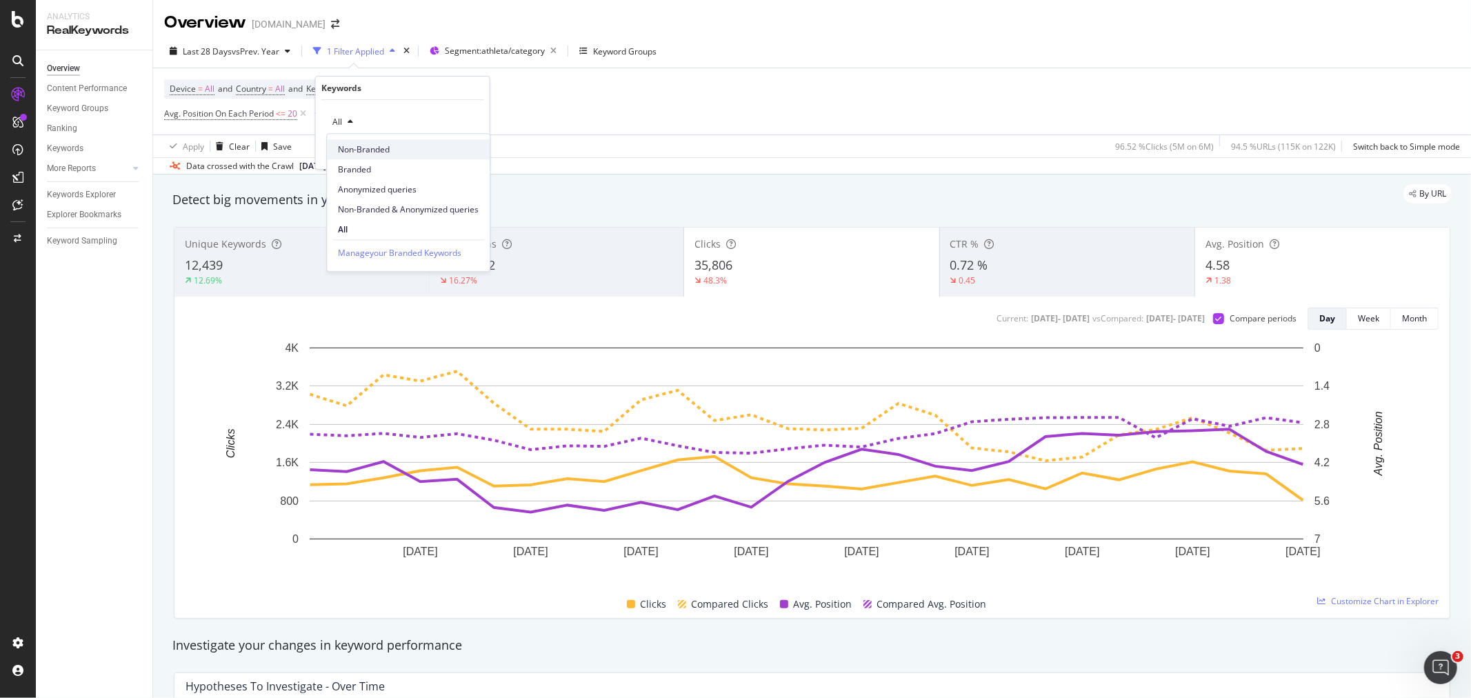
click at [369, 152] on span "Non-Branded" at bounding box center [408, 149] width 141 height 12
click at [464, 152] on div "Apply" at bounding box center [467, 152] width 21 height 12
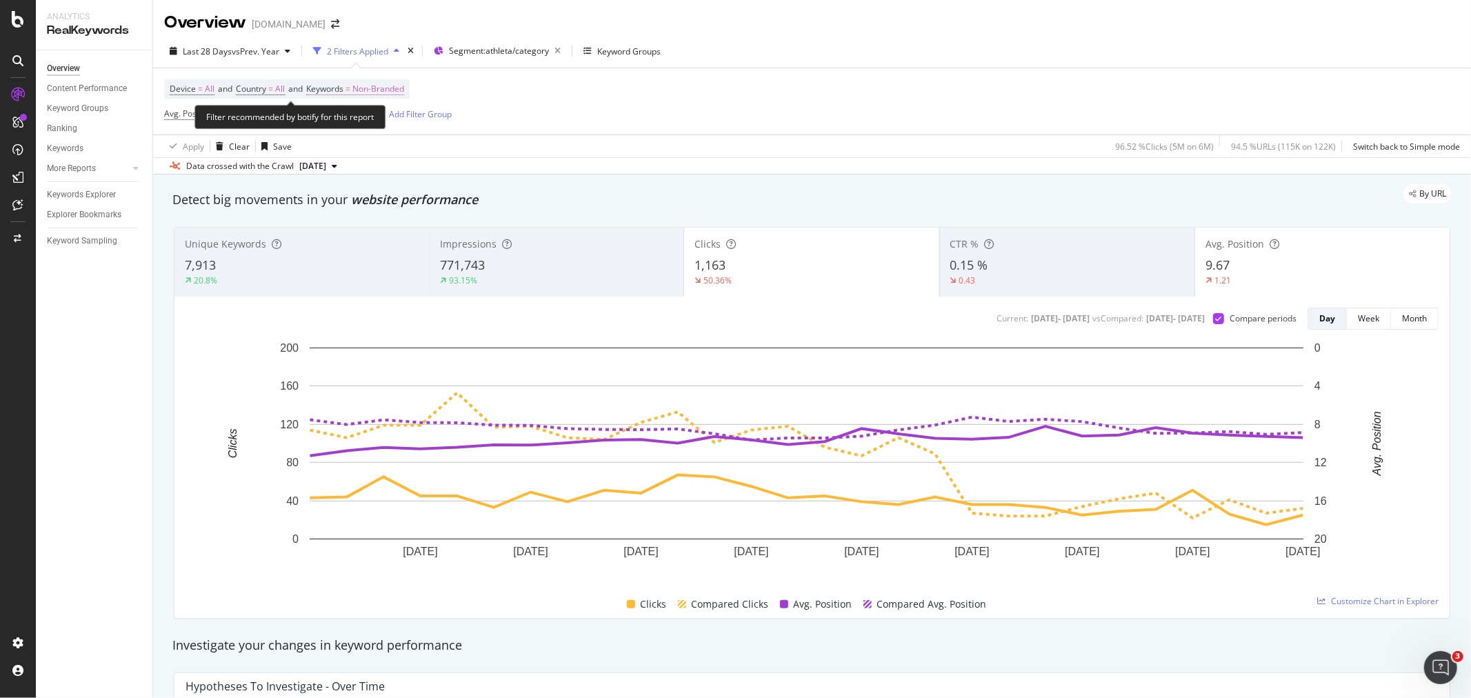
click at [400, 88] on span "Non-Branded" at bounding box center [378, 88] width 52 height 19
click at [375, 119] on span "Non-Branded" at bounding box center [355, 122] width 57 height 12
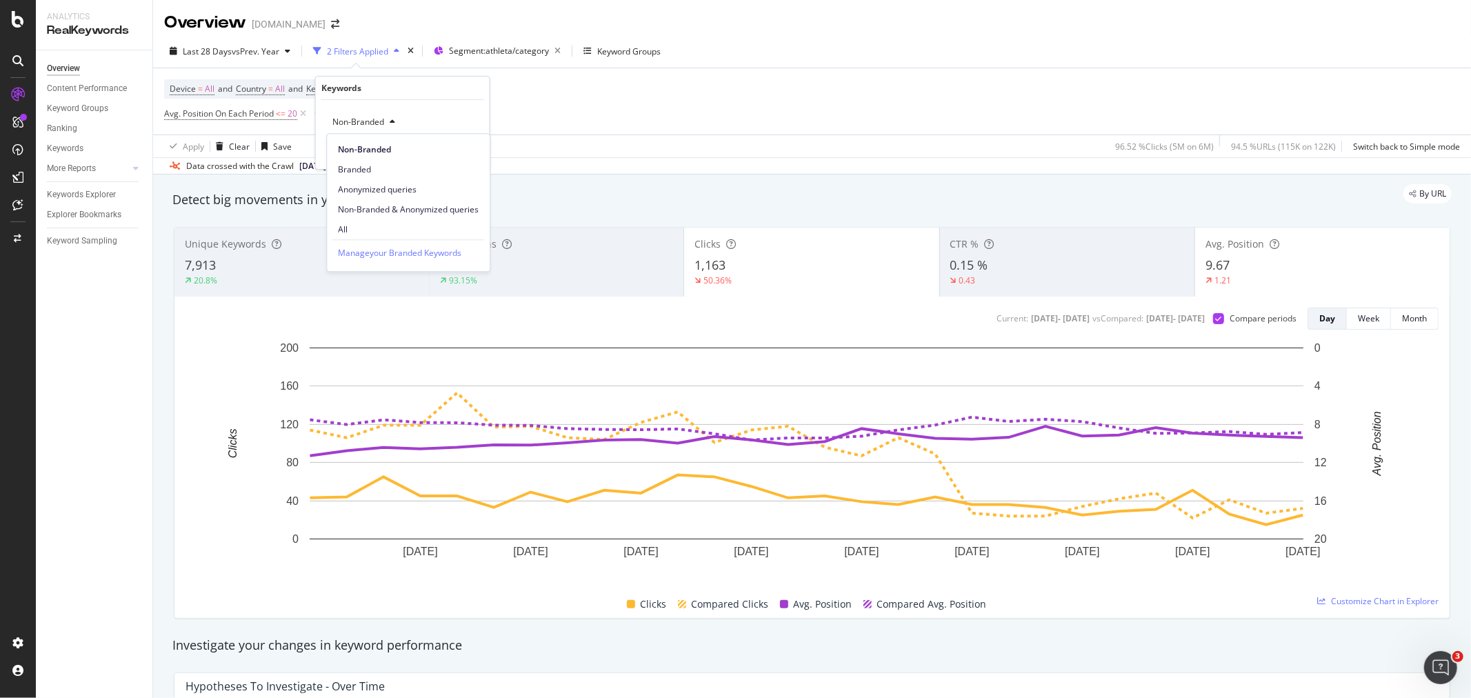
click at [373, 167] on span "Branded" at bounding box center [408, 169] width 141 height 12
click at [465, 154] on div "Apply" at bounding box center [467, 152] width 21 height 12
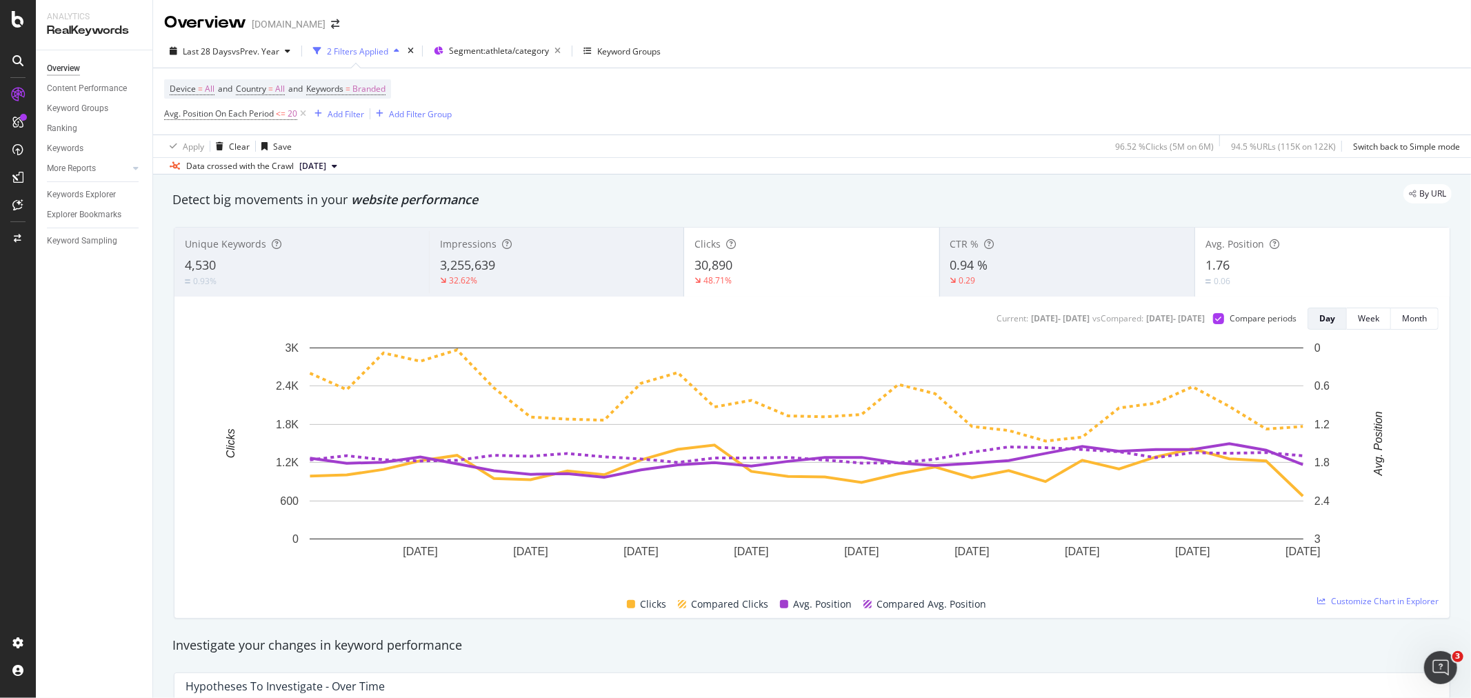
click at [1291, 86] on div "Device = All and Country = All and Keywords = Branded Avg. Position On Each Per…" at bounding box center [812, 101] width 1296 height 66
click at [301, 115] on icon at bounding box center [303, 114] width 12 height 14
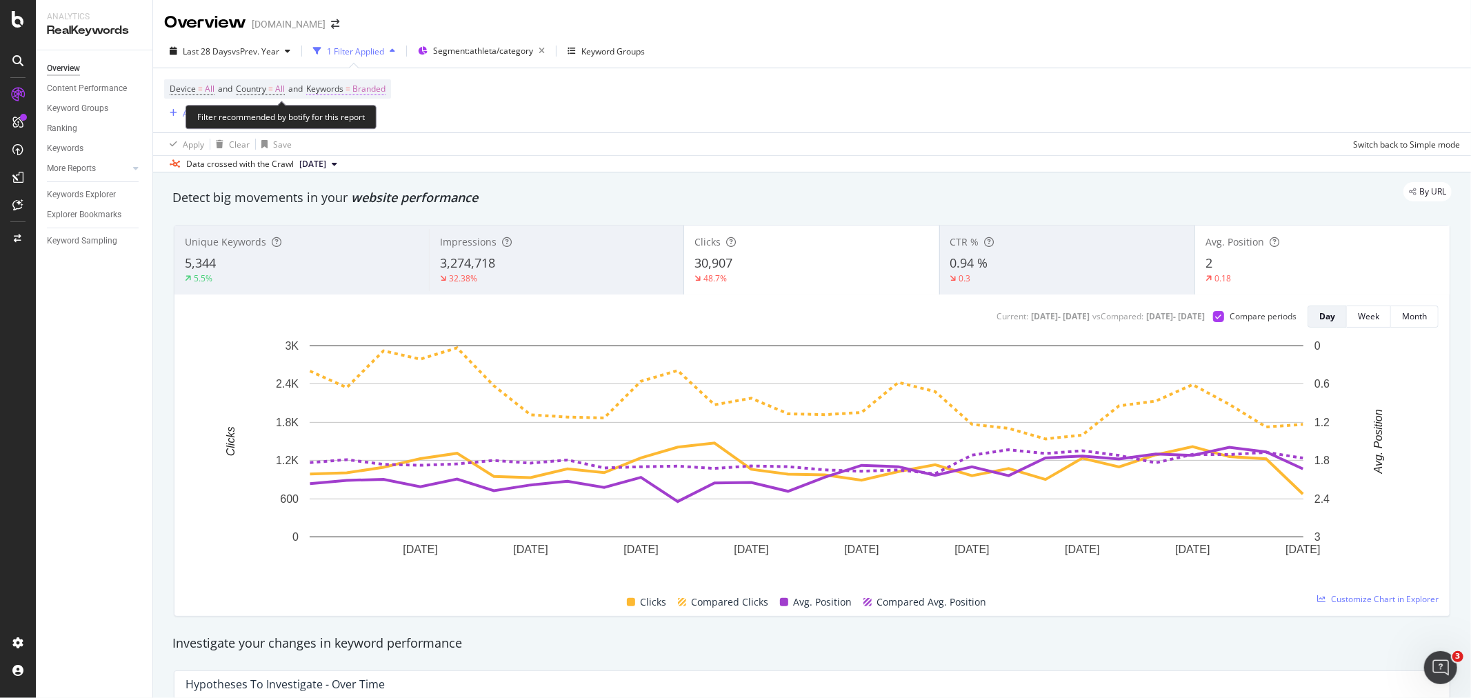
click at [379, 88] on span "Branded" at bounding box center [368, 88] width 33 height 19
click at [364, 121] on span "Branded" at bounding box center [346, 122] width 39 height 12
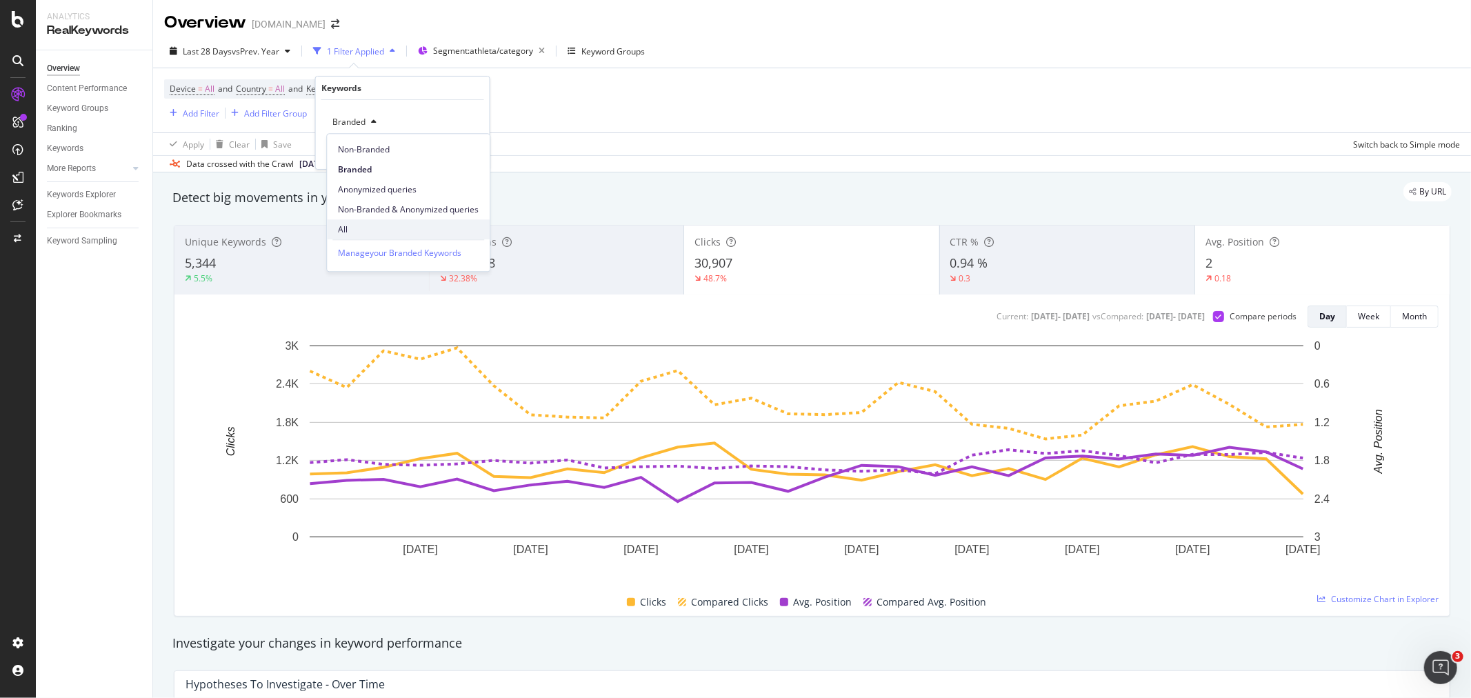
click at [368, 225] on span "All" at bounding box center [408, 229] width 141 height 12
click at [471, 152] on div "Apply" at bounding box center [467, 152] width 21 height 12
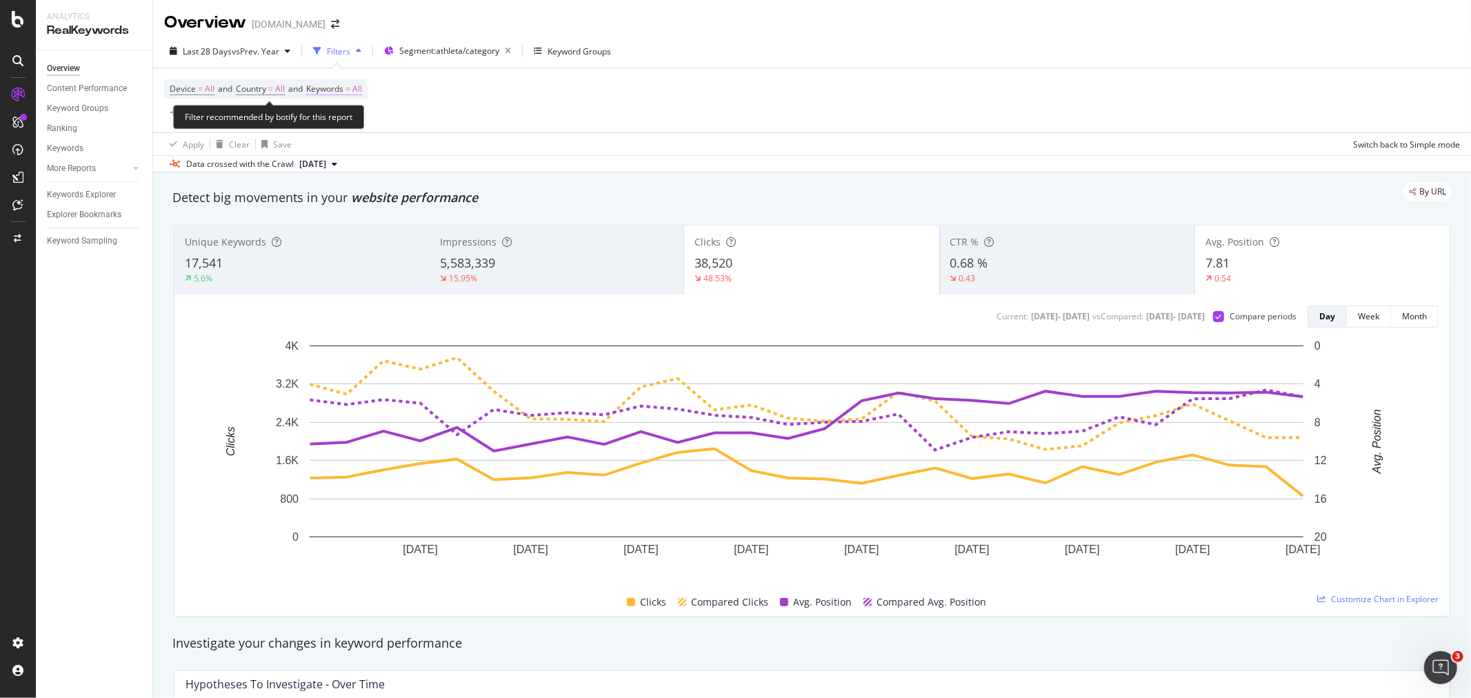
click at [362, 92] on span "All" at bounding box center [357, 88] width 10 height 19
click at [546, 109] on div "Device = All and Country = All and Keywords = All Add Filter Add Filter Group" at bounding box center [812, 100] width 1296 height 64
click at [986, 146] on div "Apply Clear Save Switch back to Simple mode" at bounding box center [812, 143] width 1318 height 23
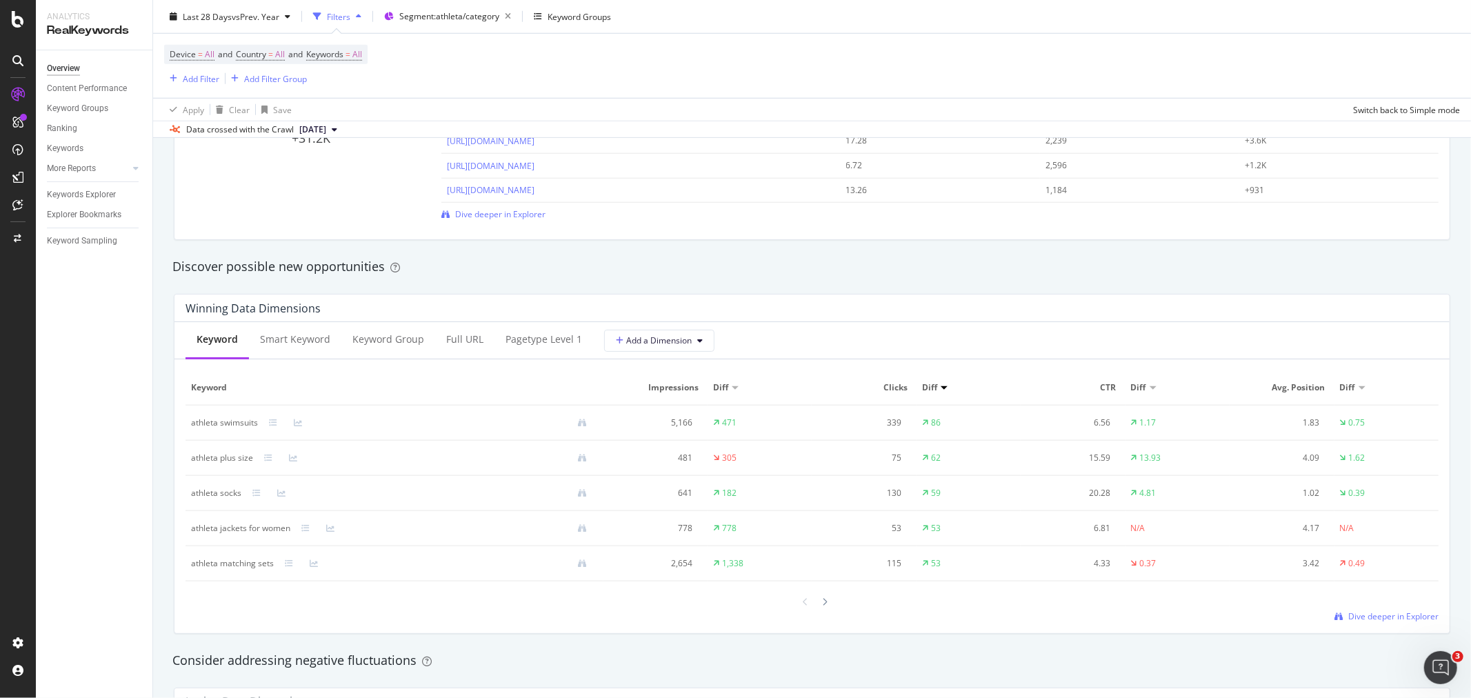
scroll to position [1149, 0]
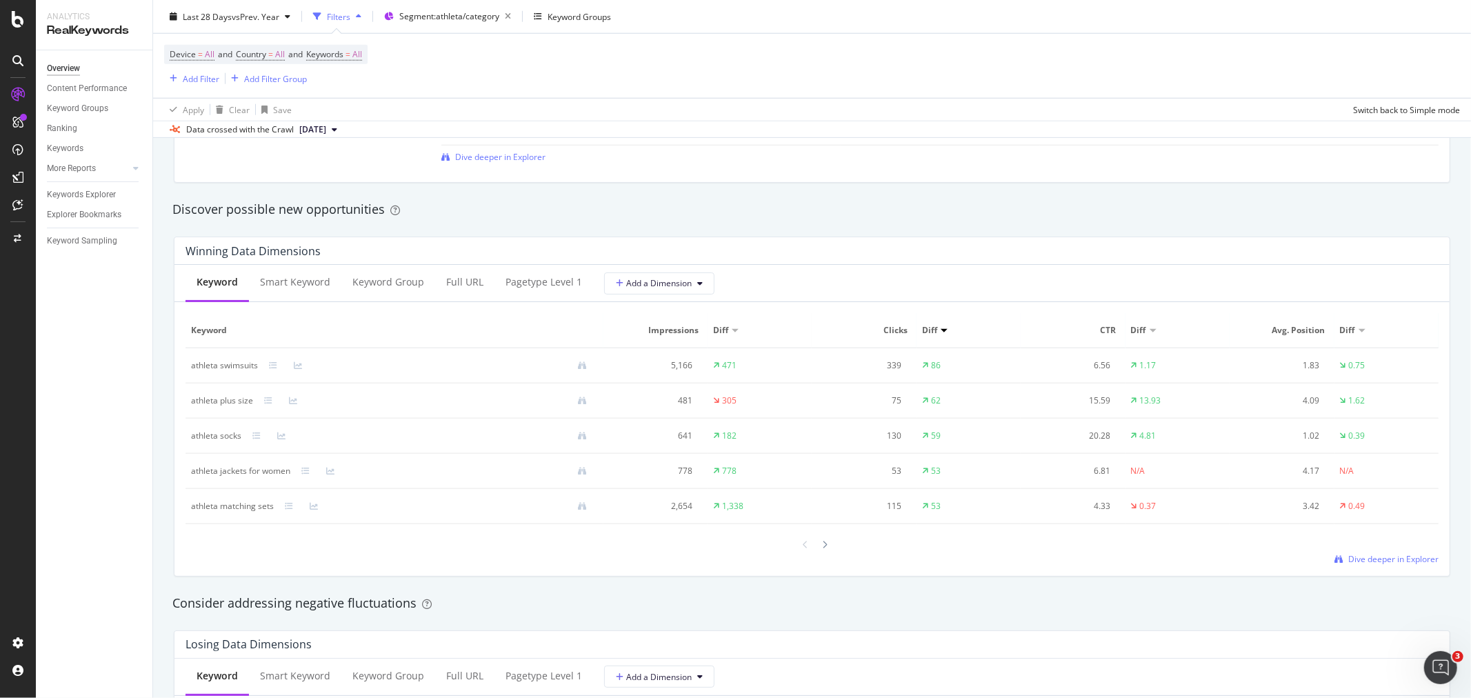
click at [935, 328] on div "Diff" at bounding box center [968, 330] width 93 height 12
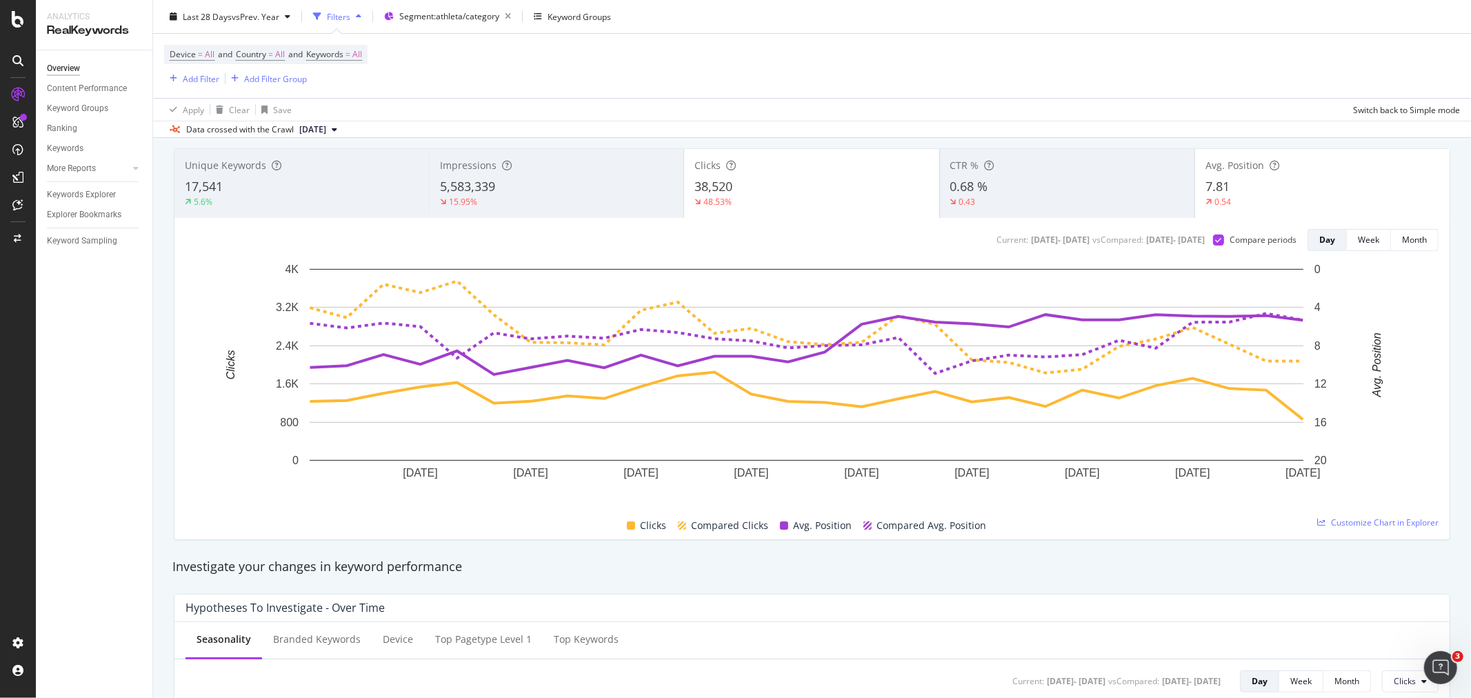
scroll to position [0, 0]
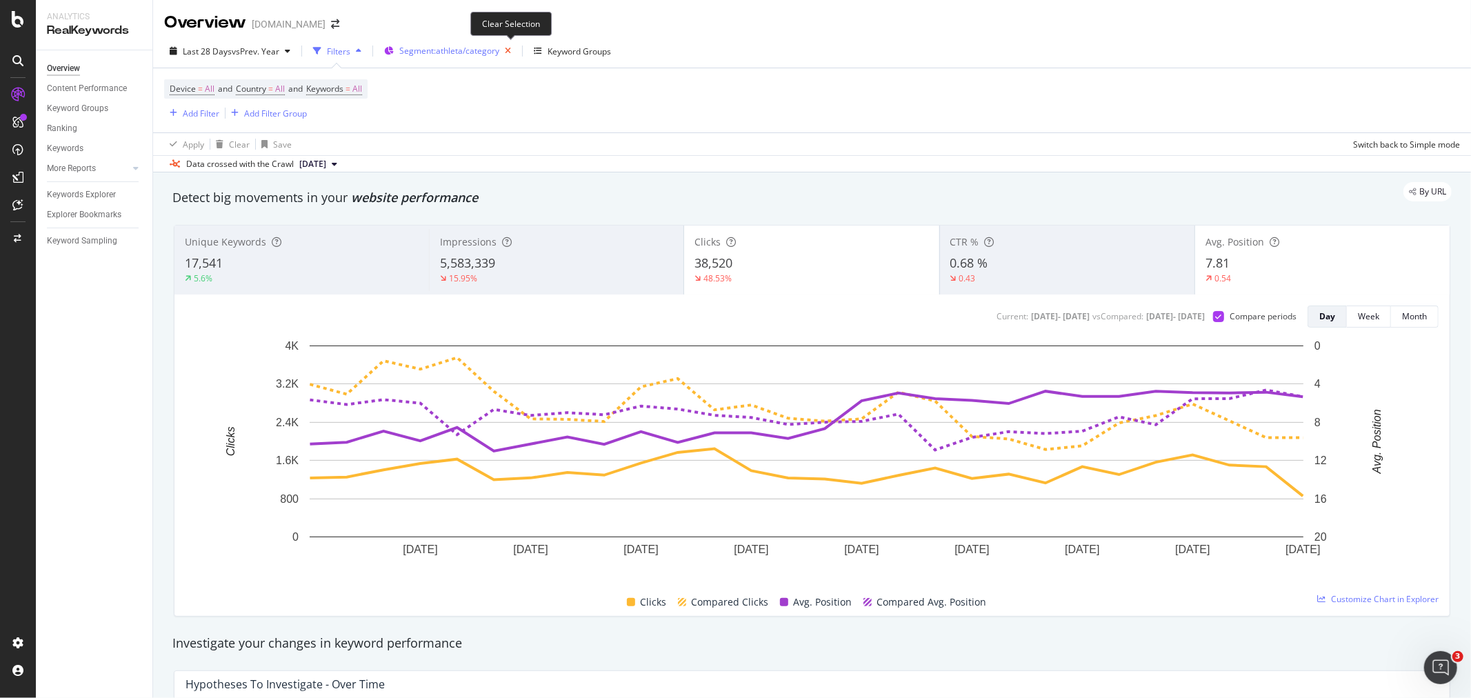
click at [512, 52] on icon "button" at bounding box center [507, 50] width 17 height 19
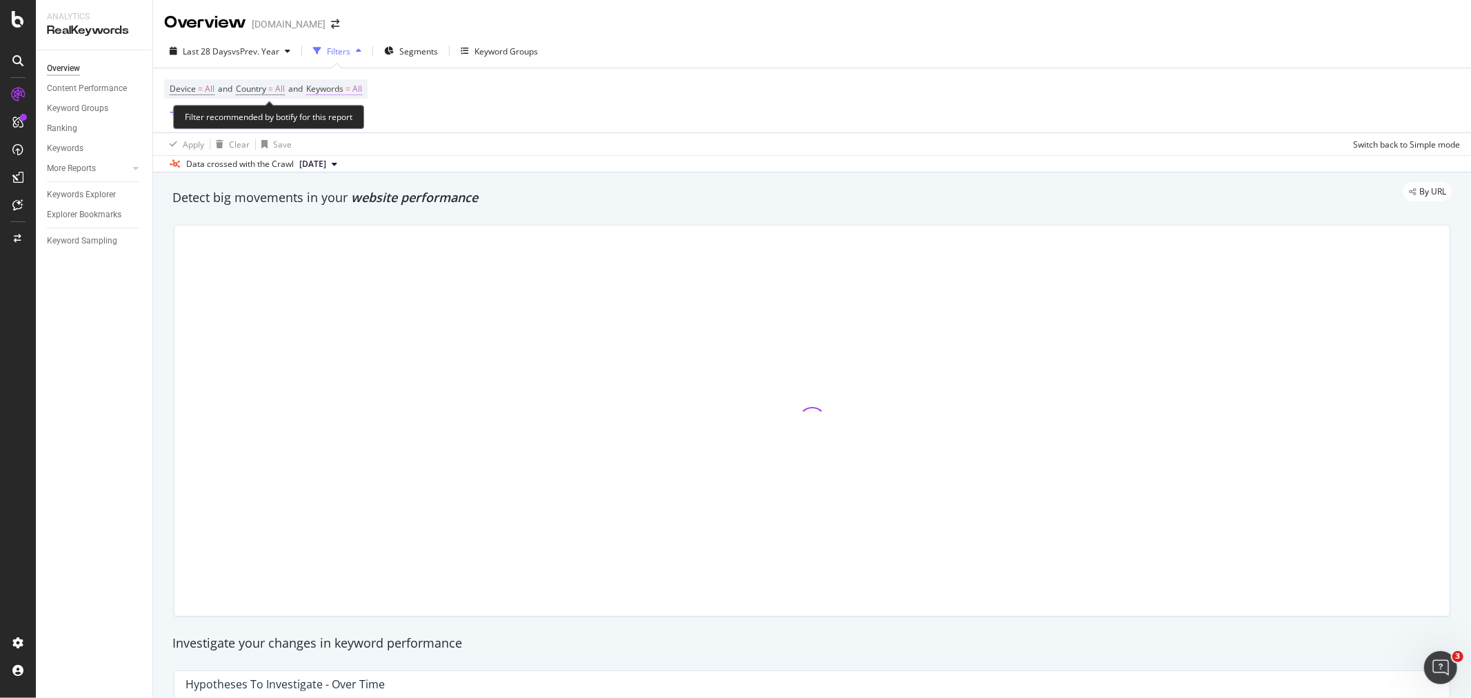
click at [362, 87] on span "All" at bounding box center [357, 88] width 10 height 19
click at [342, 121] on div "button" at bounding box center [350, 122] width 17 height 8
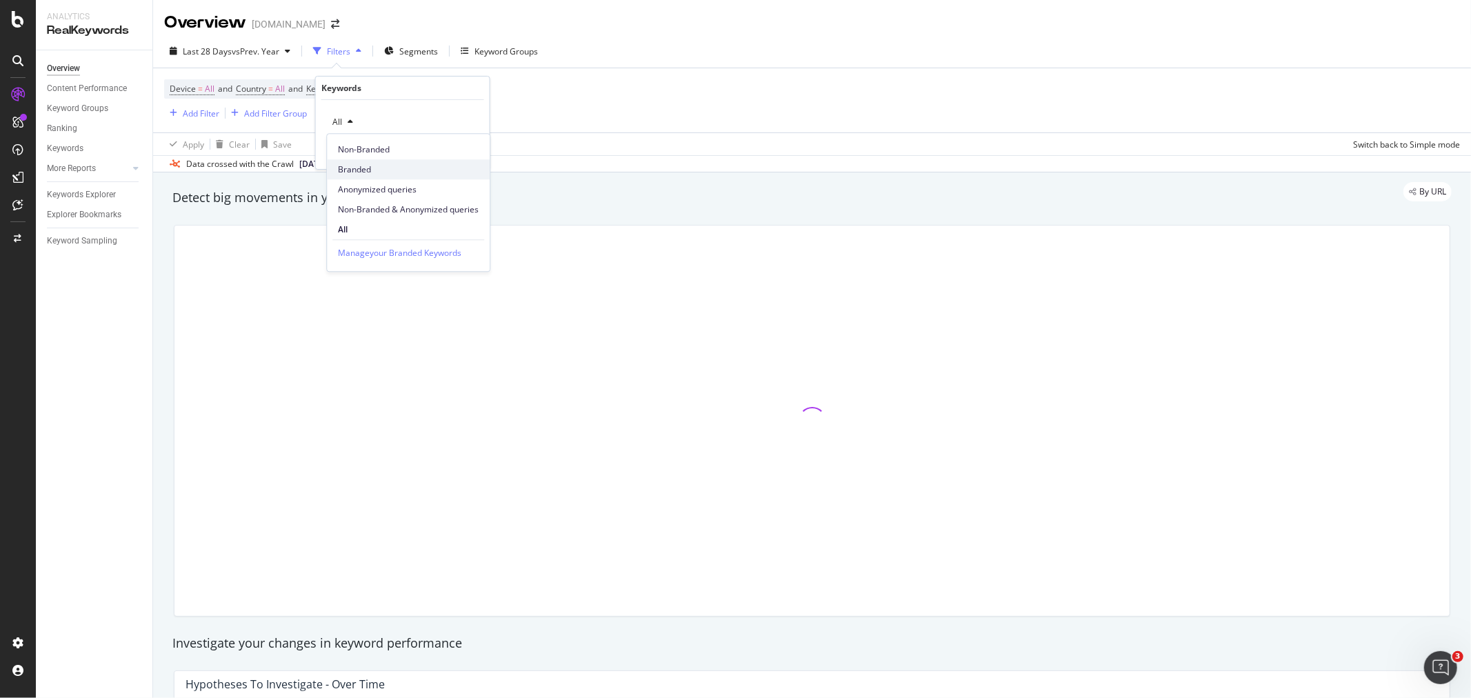
click at [357, 175] on span "Branded" at bounding box center [408, 169] width 141 height 12
click at [460, 150] on div "Apply" at bounding box center [467, 152] width 21 height 12
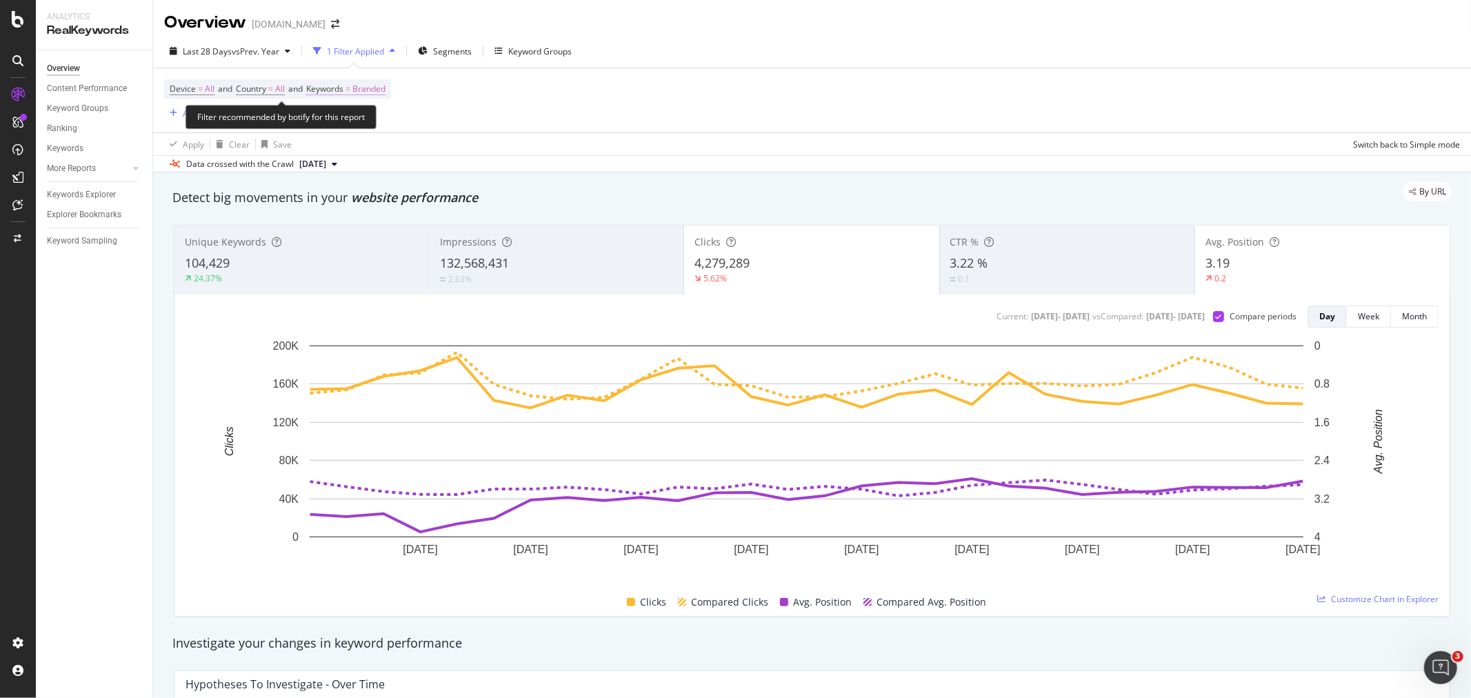
click at [382, 86] on span "Branded" at bounding box center [368, 88] width 33 height 19
click at [348, 120] on span "Branded" at bounding box center [346, 122] width 39 height 12
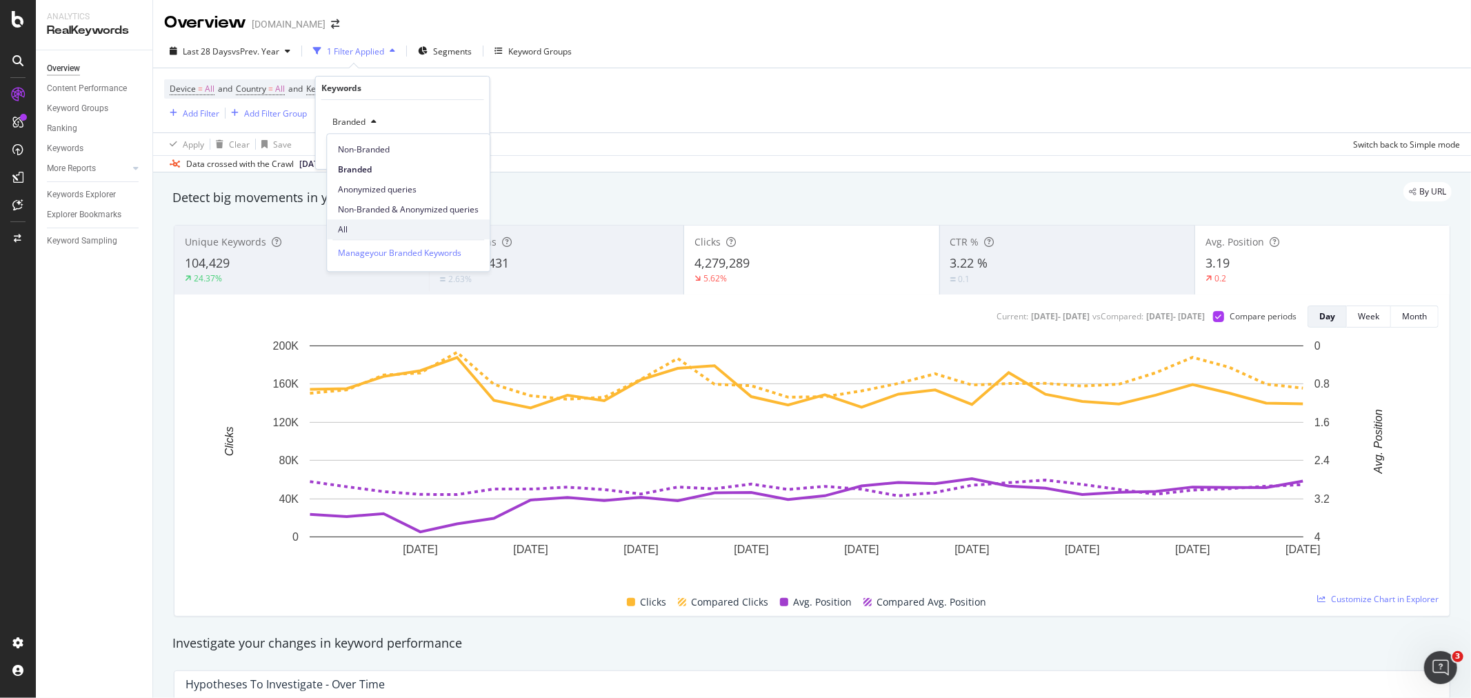
click at [375, 223] on span "All" at bounding box center [408, 229] width 141 height 12
click at [460, 152] on div "Apply" at bounding box center [467, 152] width 21 height 12
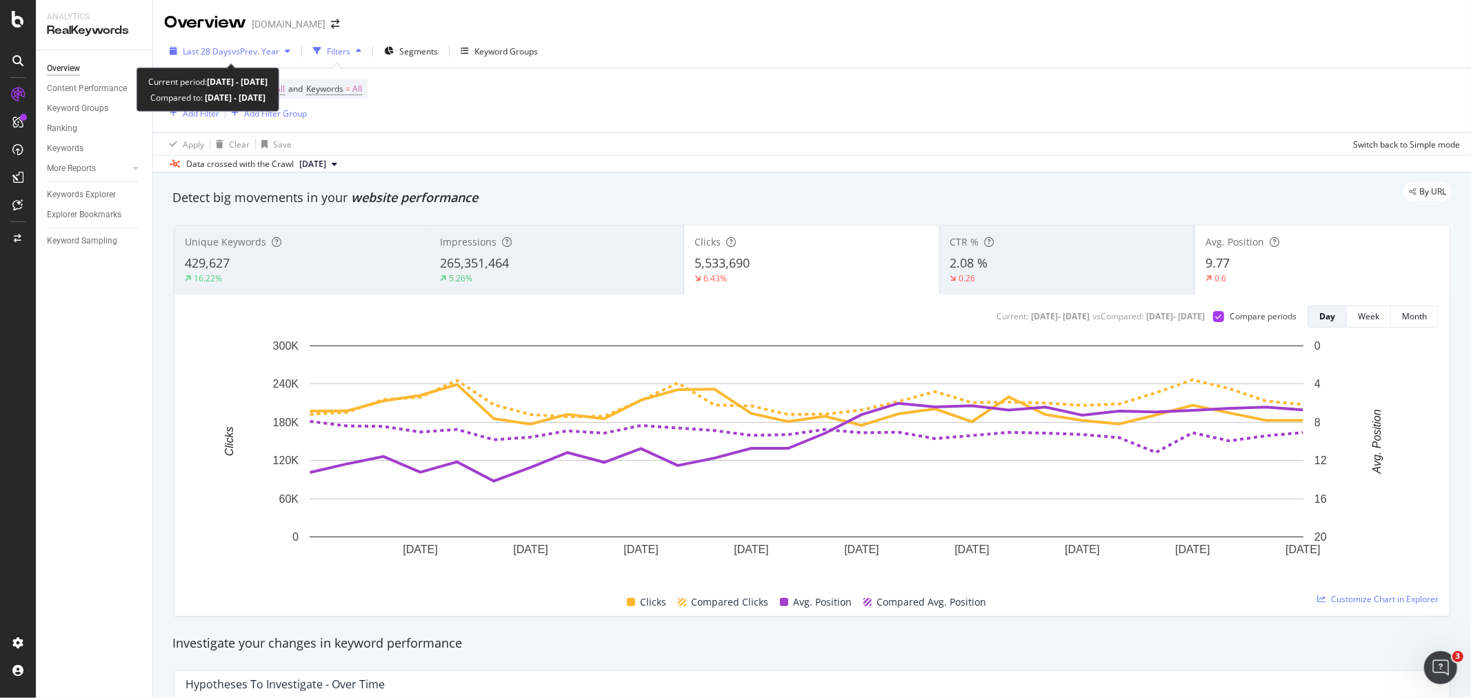
click at [256, 49] on span "vs Prev. Year" at bounding box center [256, 52] width 48 height 12
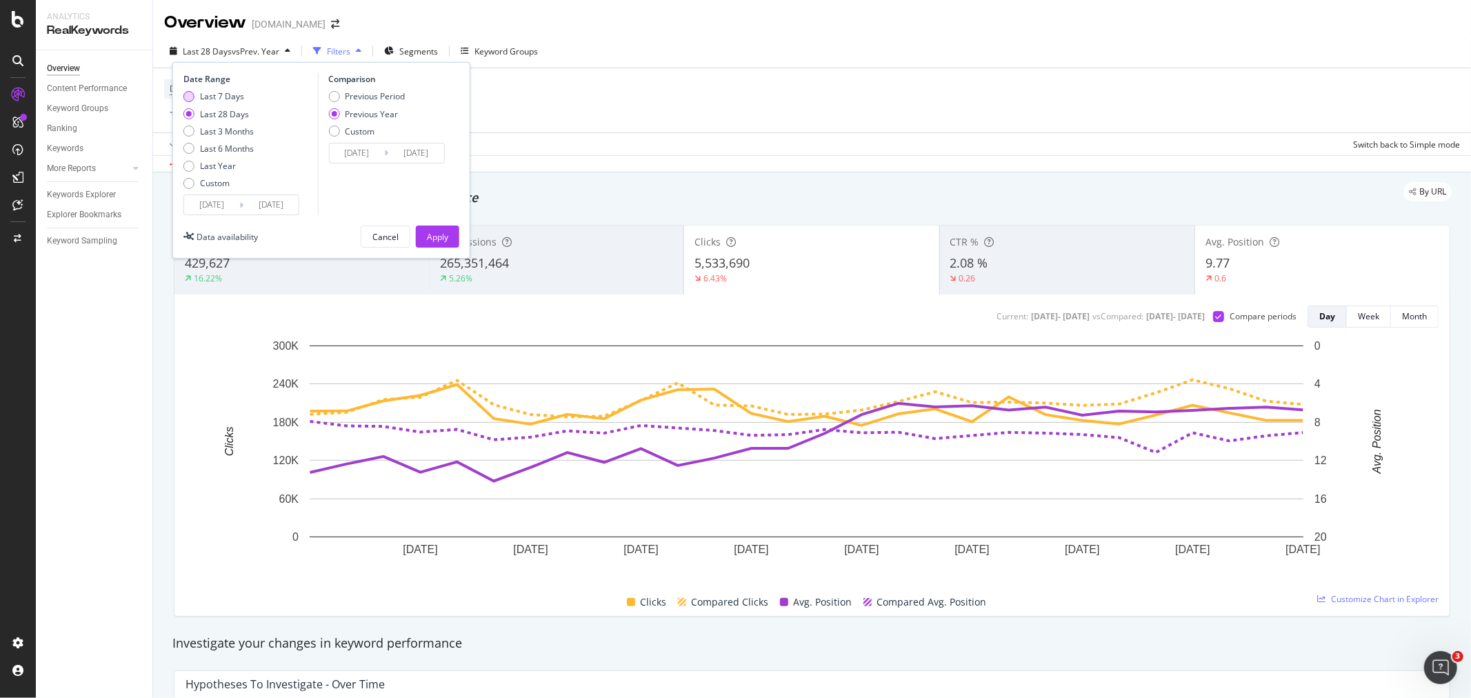
click at [230, 97] on div "Last 7 Days" at bounding box center [222, 96] width 44 height 12
type input "[DATE]"
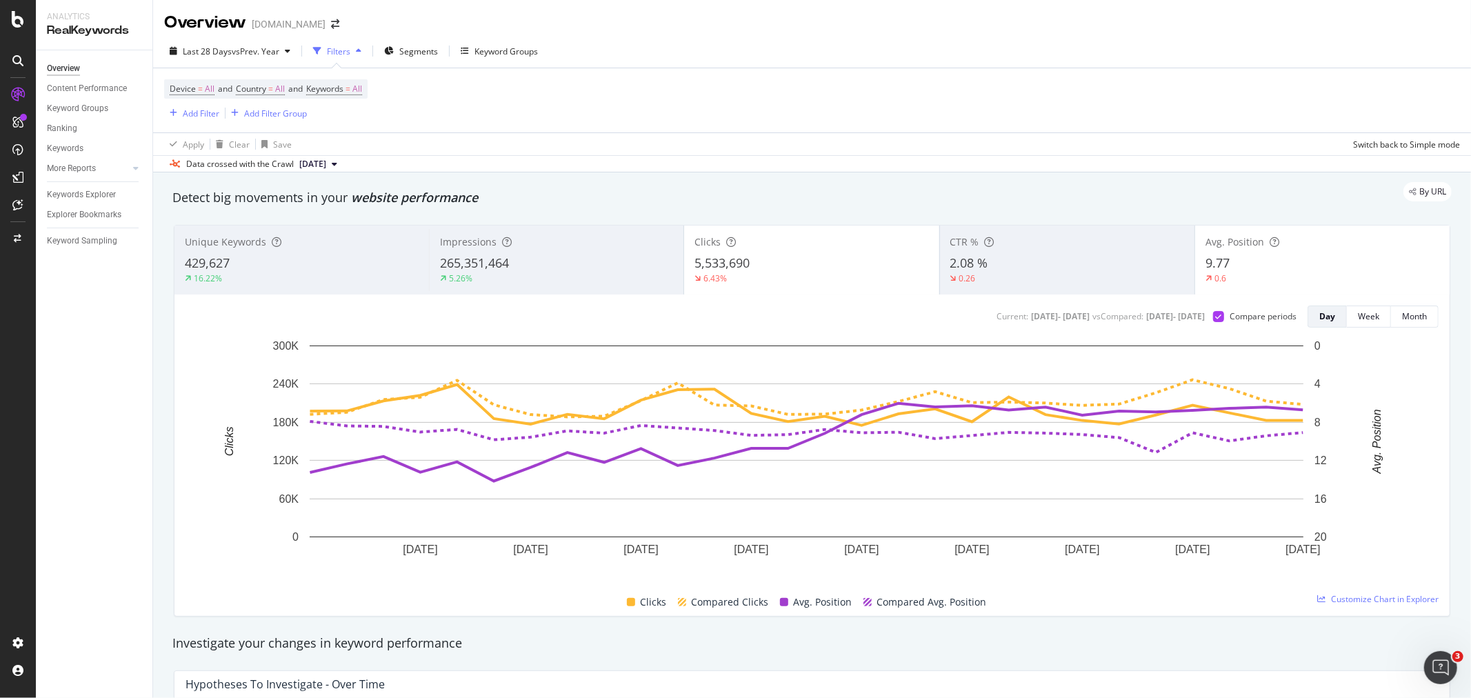
click at [605, 199] on div "By URL" at bounding box center [805, 191] width 1293 height 19
click at [277, 50] on span "vs Prev. Year" at bounding box center [256, 52] width 48 height 12
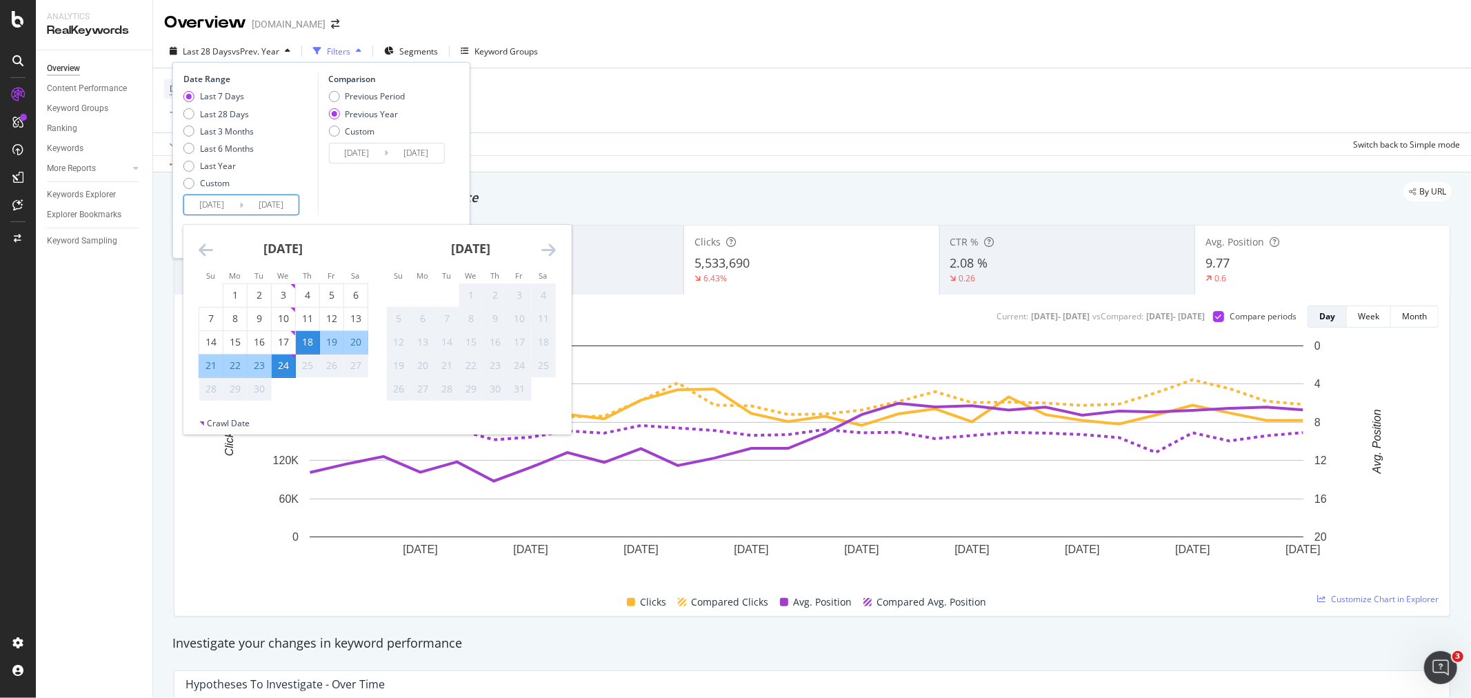
click at [248, 203] on input "[DATE]" at bounding box center [270, 204] width 55 height 19
click at [400, 190] on div "Comparison Previous Period Previous Year Custom [DATE] Navigate forward to inte…" at bounding box center [382, 144] width 131 height 142
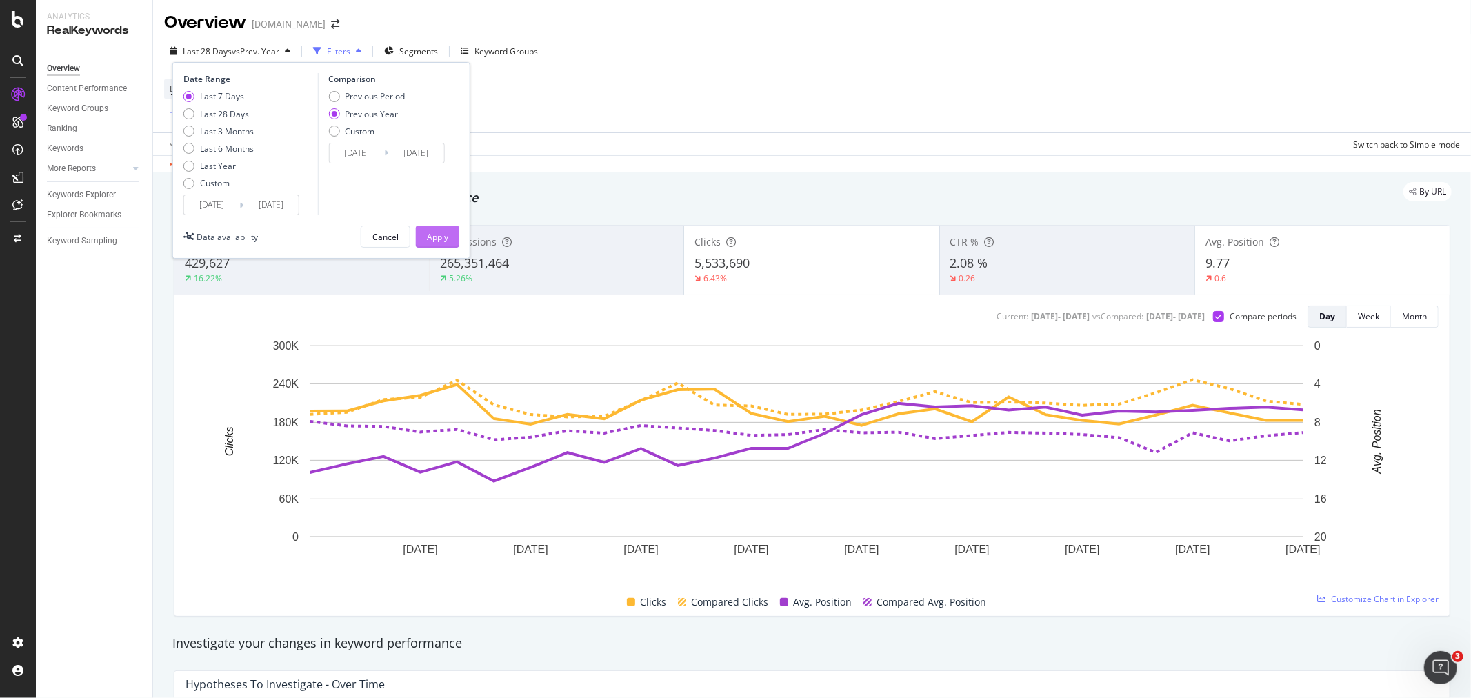
click at [439, 239] on div "Apply" at bounding box center [437, 237] width 21 height 12
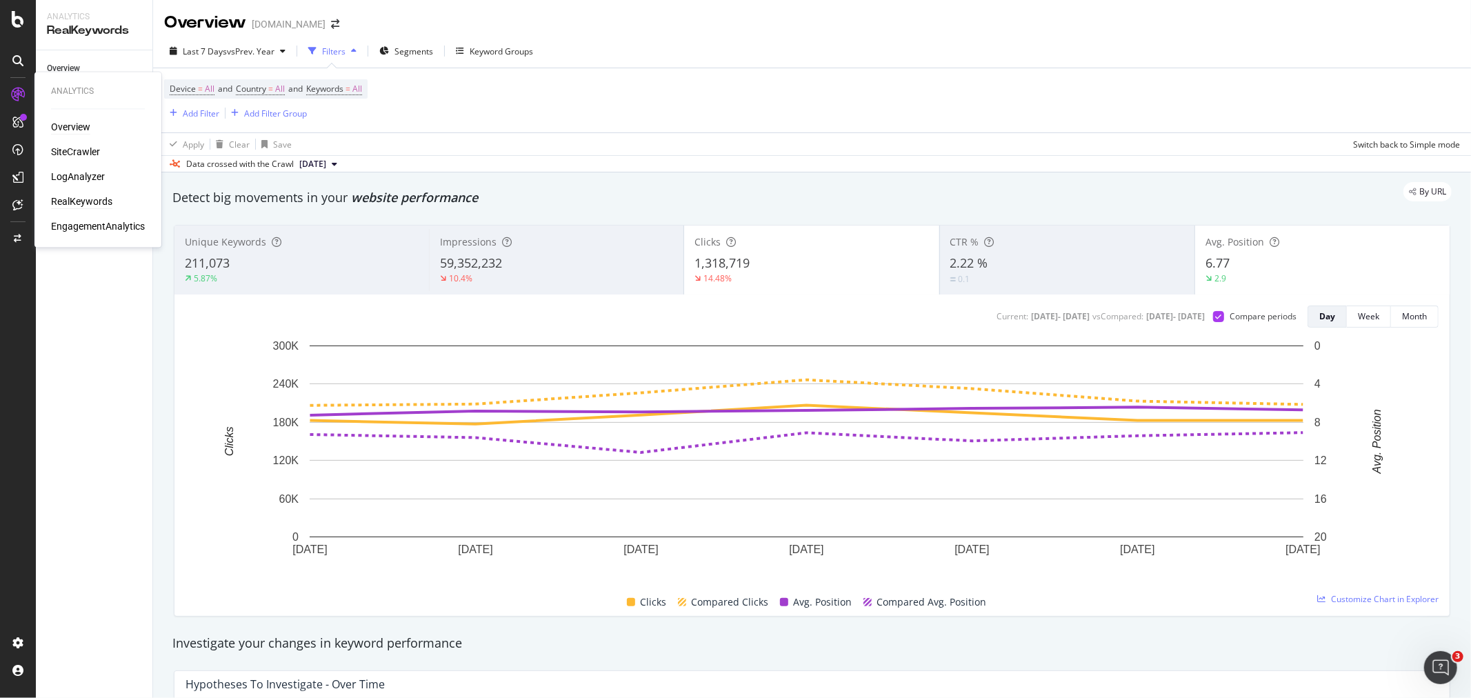
click at [54, 123] on div "Overview" at bounding box center [70, 128] width 39 height 14
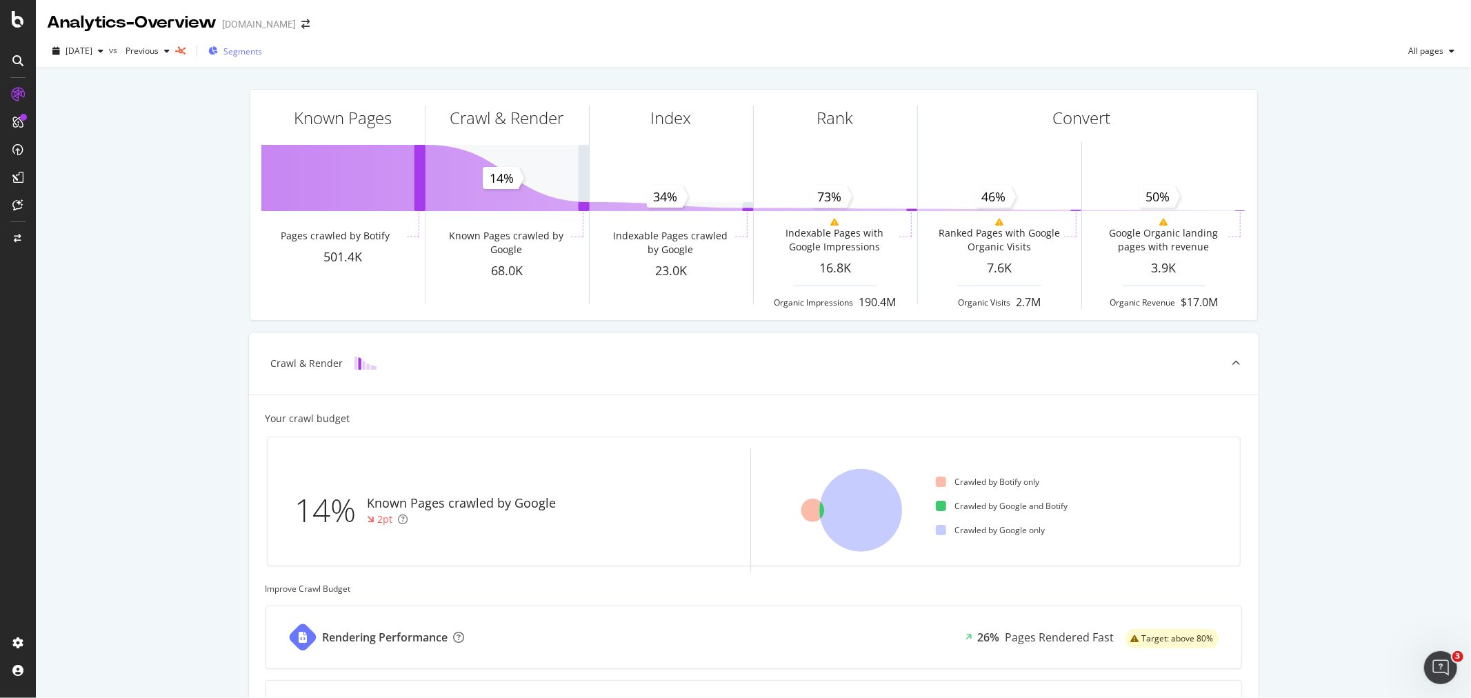
click at [259, 50] on span "Segments" at bounding box center [242, 52] width 39 height 12
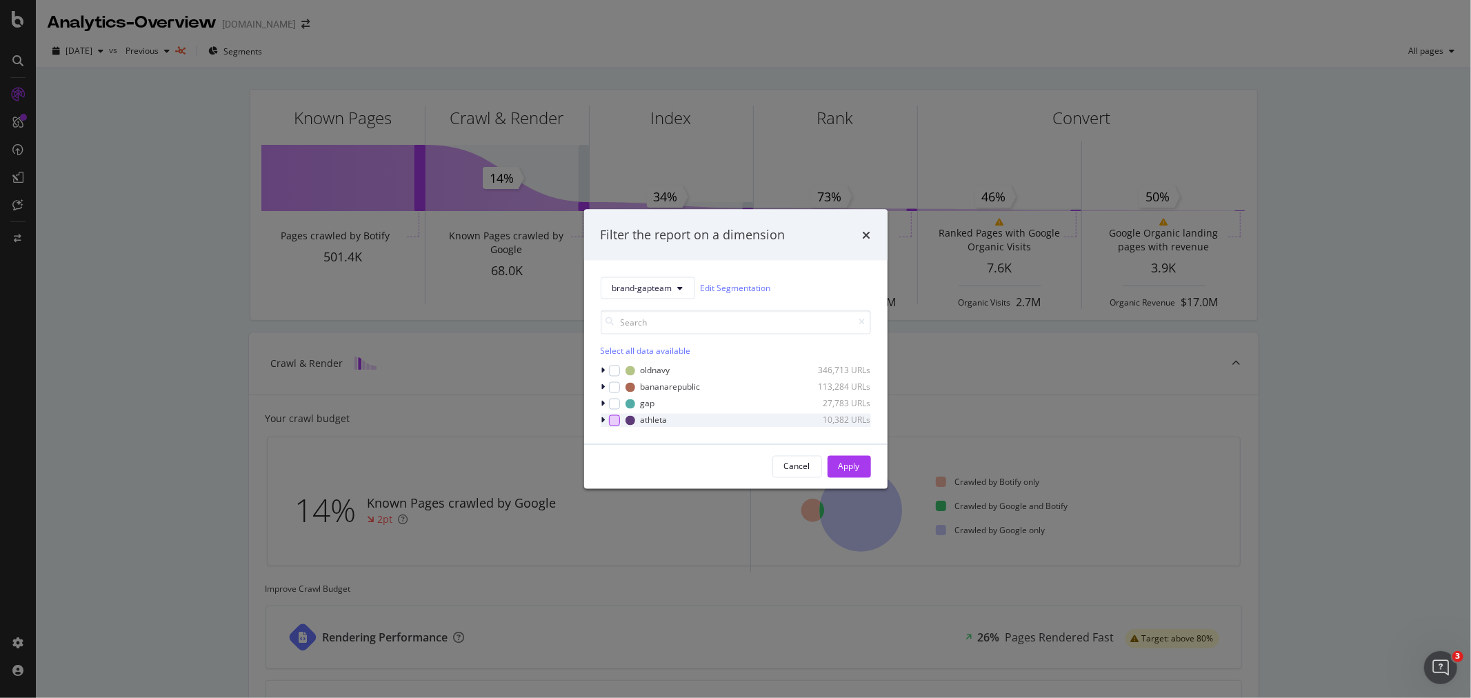
click at [609, 421] on div "modal" at bounding box center [614, 420] width 11 height 11
click at [857, 470] on div "Apply" at bounding box center [849, 467] width 21 height 12
